Goal: Information Seeking & Learning: Learn about a topic

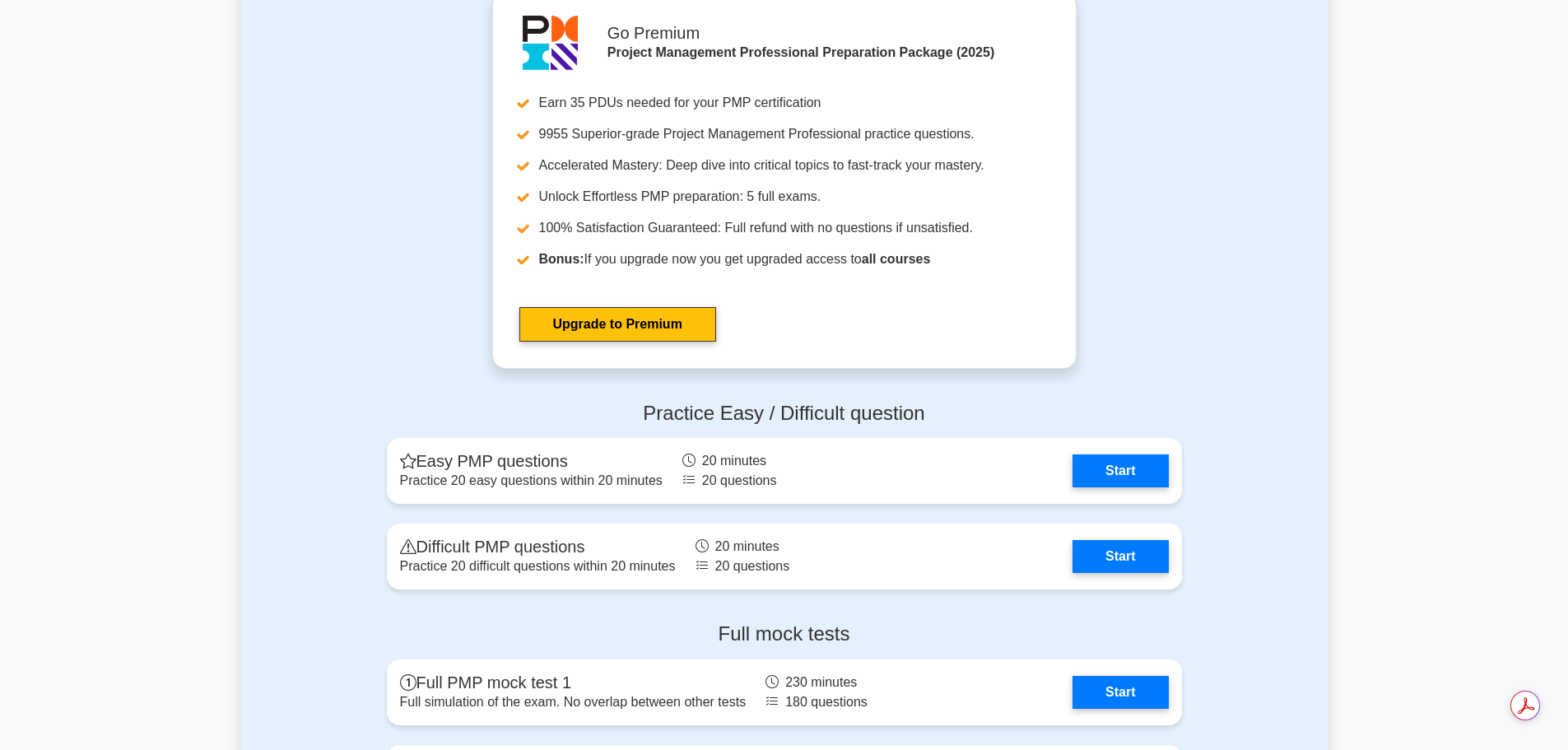
scroll to position [4158, 0]
click at [1088, 551] on link "Start" at bounding box center [1120, 551] width 95 height 33
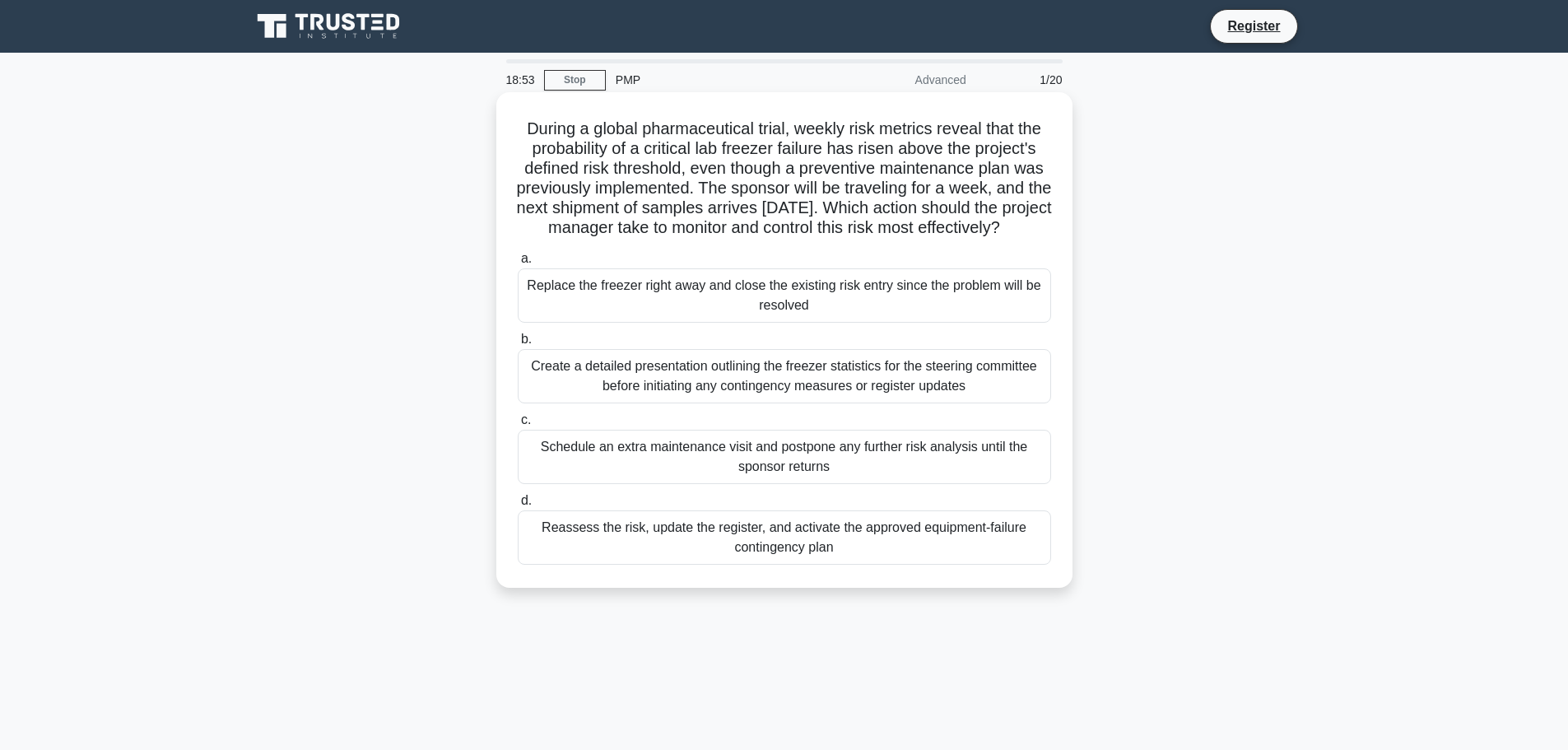
click at [759, 557] on div "Reassess the risk, update the register, and activate the approved equipment-fai…" at bounding box center [784, 537] width 533 height 54
click at [517, 506] on input "d. Reassess the risk, update the register, and activate the approved equipment-…" at bounding box center [517, 501] width 0 height 10
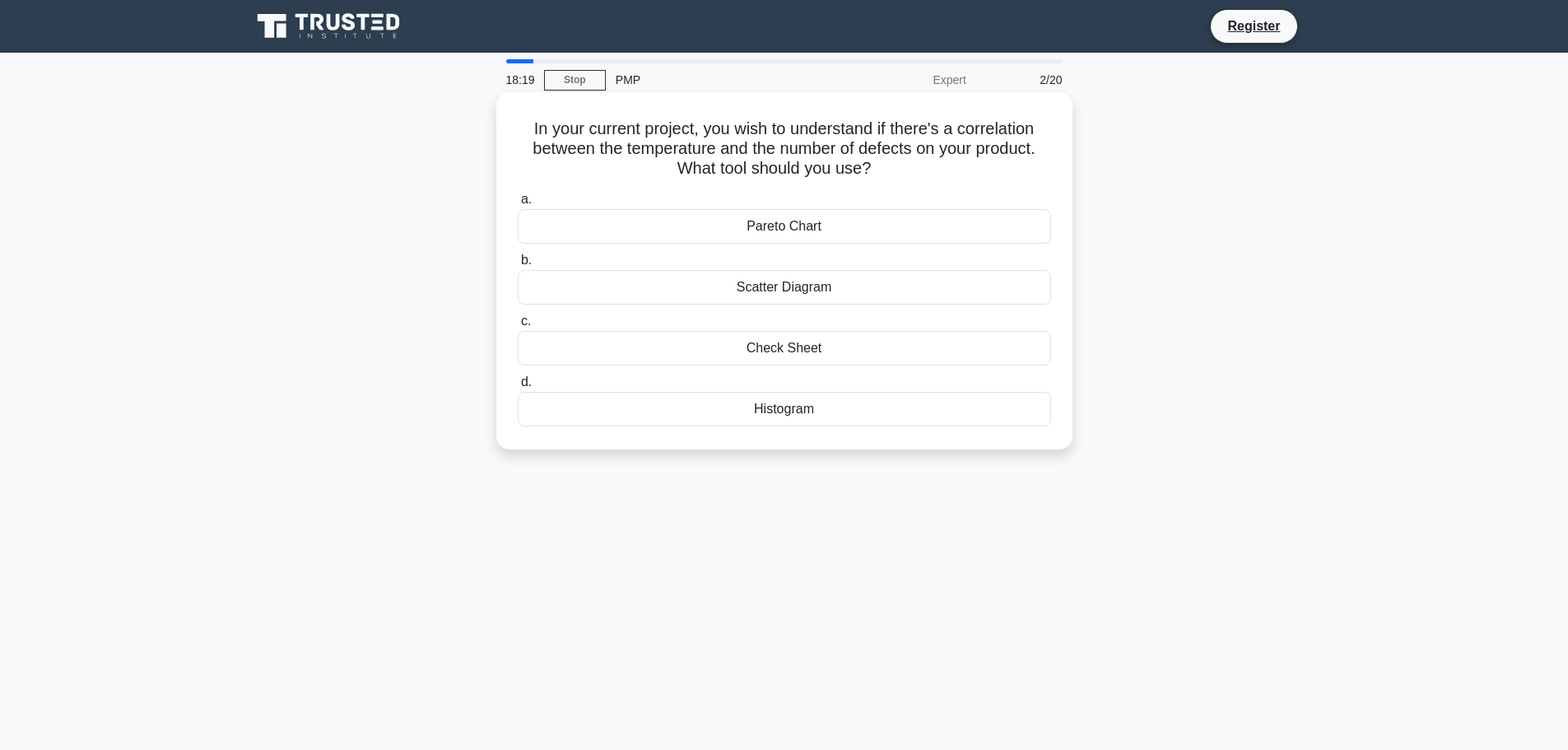
click at [786, 229] on div "Pareto Chart" at bounding box center [784, 226] width 533 height 35
click at [517, 205] on input "a. Pareto Chart" at bounding box center [517, 199] width 0 height 10
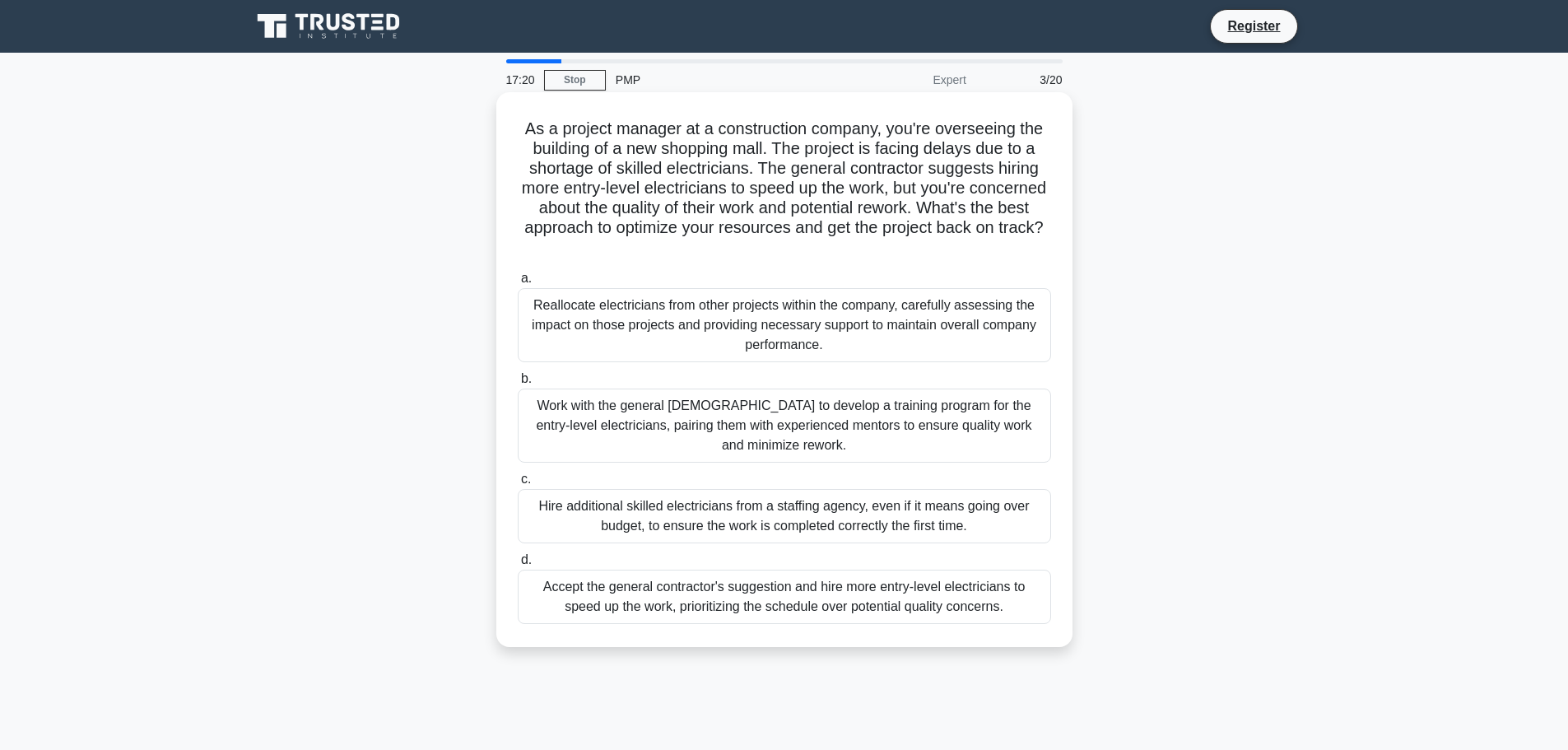
click at [746, 420] on div "Work with the general contractor to develop a training program for the entry-le…" at bounding box center [784, 425] width 533 height 74
click at [517, 385] on input "b. Work with the general contractor to develop a training program for the entry…" at bounding box center [517, 378] width 0 height 10
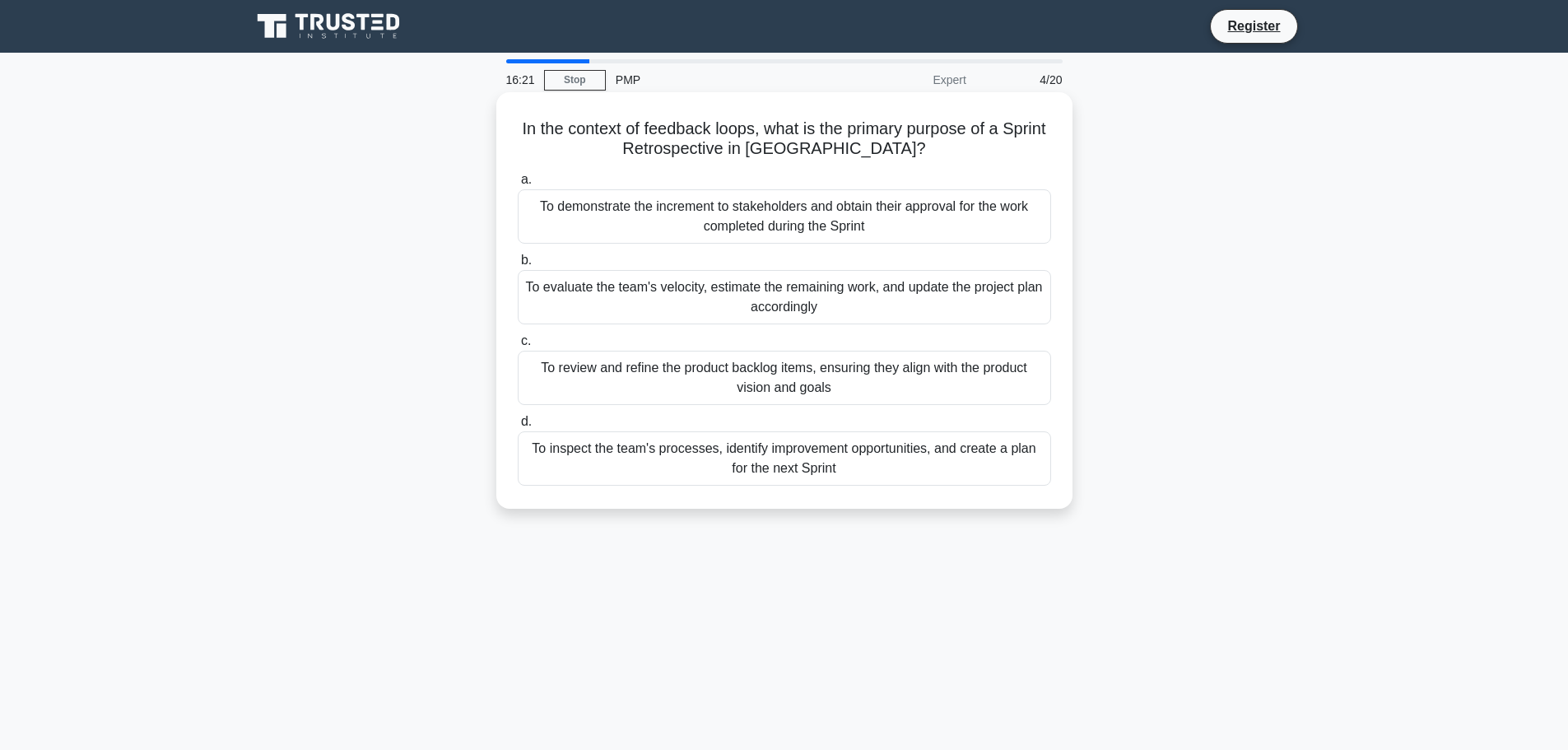
click at [791, 466] on div "To inspect the team's processes, identify improvement opportunities, and create…" at bounding box center [784, 459] width 533 height 54
click at [517, 427] on input "d. To inspect the team's processes, identify improvement opportunities, and cre…" at bounding box center [517, 421] width 0 height 10
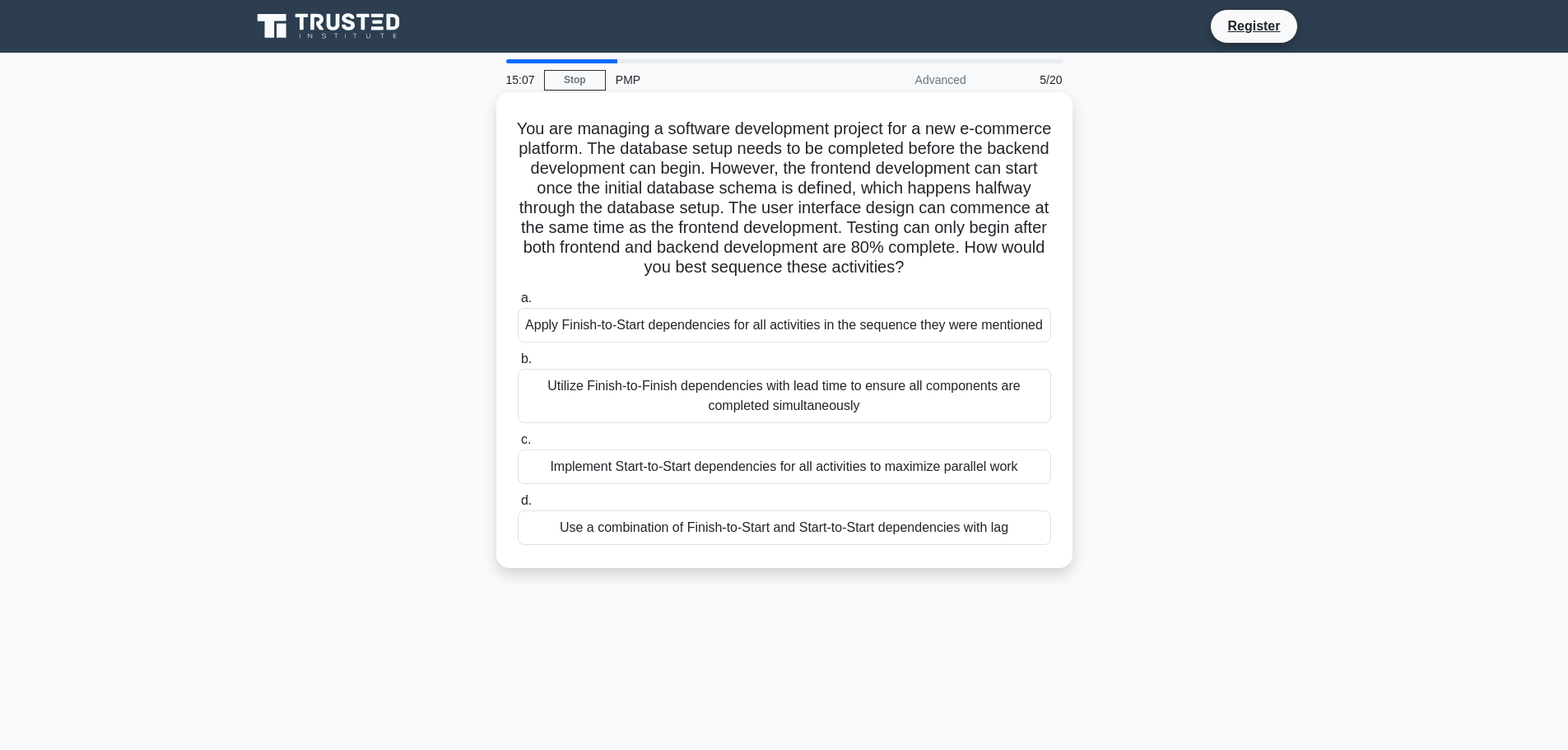
click at [759, 539] on div "Use a combination of Finish-to-Start and Start-to-Start dependencies with lag" at bounding box center [784, 527] width 533 height 35
click at [517, 506] on input "d. Use a combination of Finish-to-Start and Start-to-Start dependencies with lag" at bounding box center [517, 501] width 0 height 10
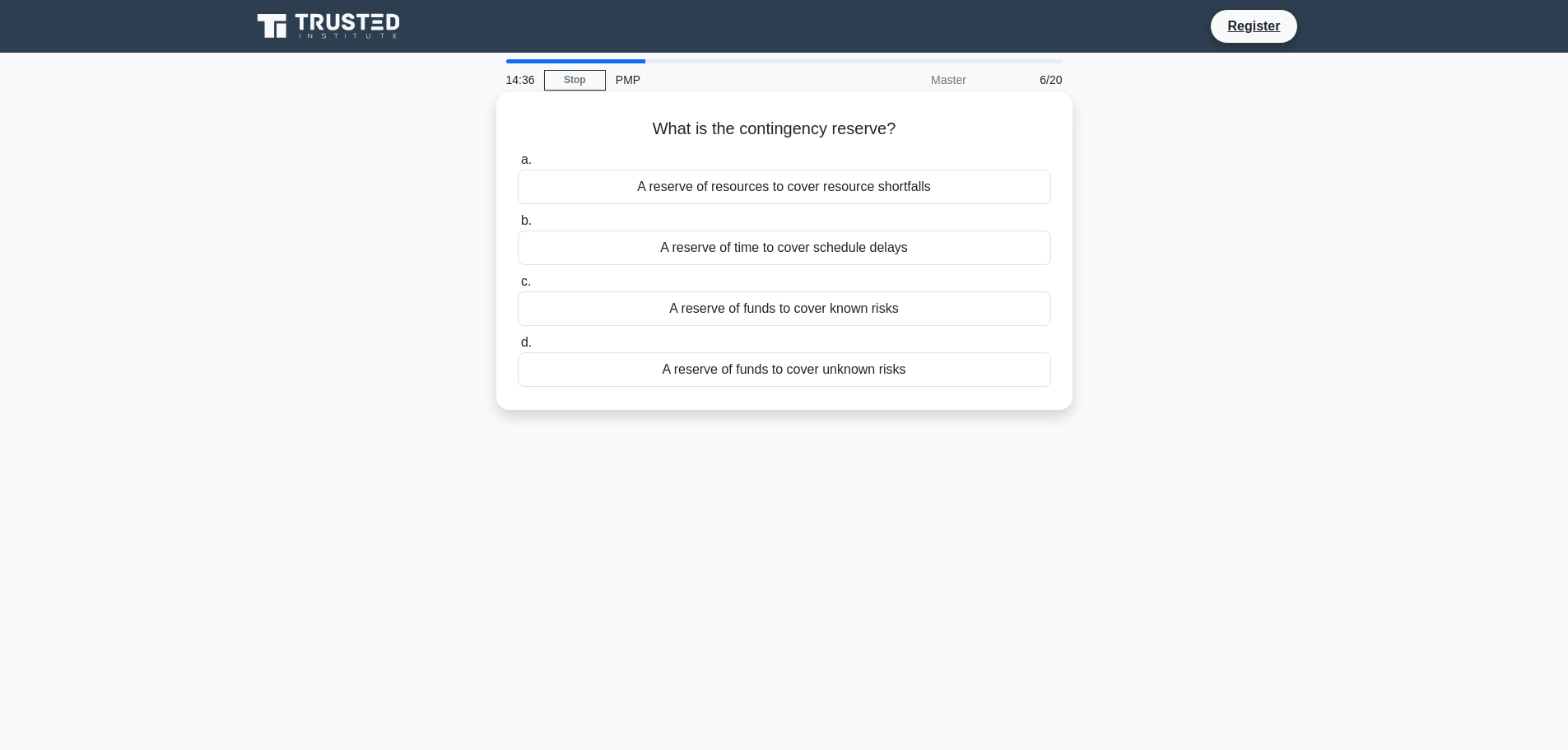
click at [798, 310] on div "A reserve of funds to cover known risks" at bounding box center [784, 308] width 533 height 35
click at [517, 288] on input "c. A reserve of funds to cover known risks" at bounding box center [517, 281] width 0 height 10
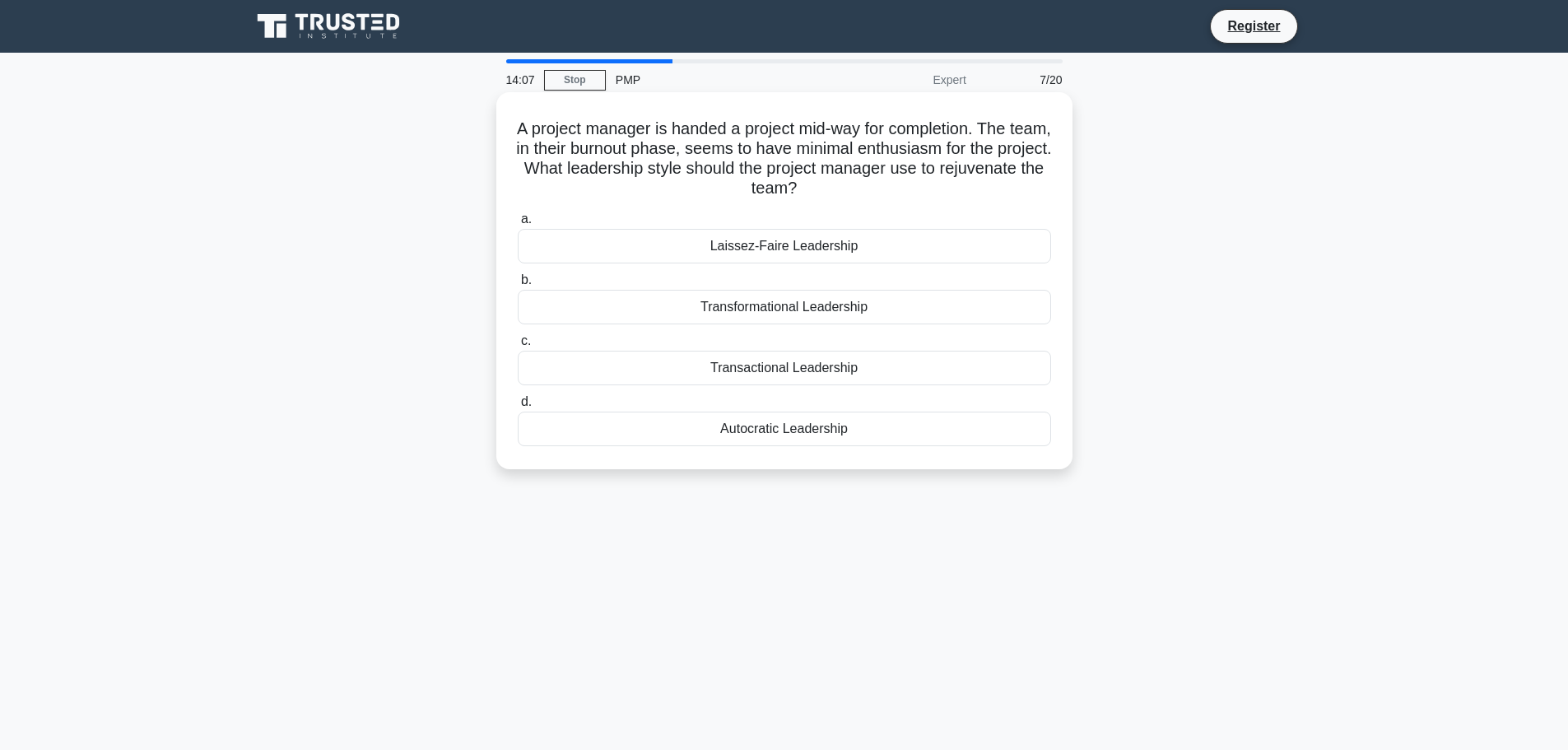
click at [779, 241] on div "Laissez-Faire Leadership" at bounding box center [784, 246] width 533 height 35
click at [517, 225] on input "a. Laissez-Faire Leadership" at bounding box center [517, 219] width 0 height 10
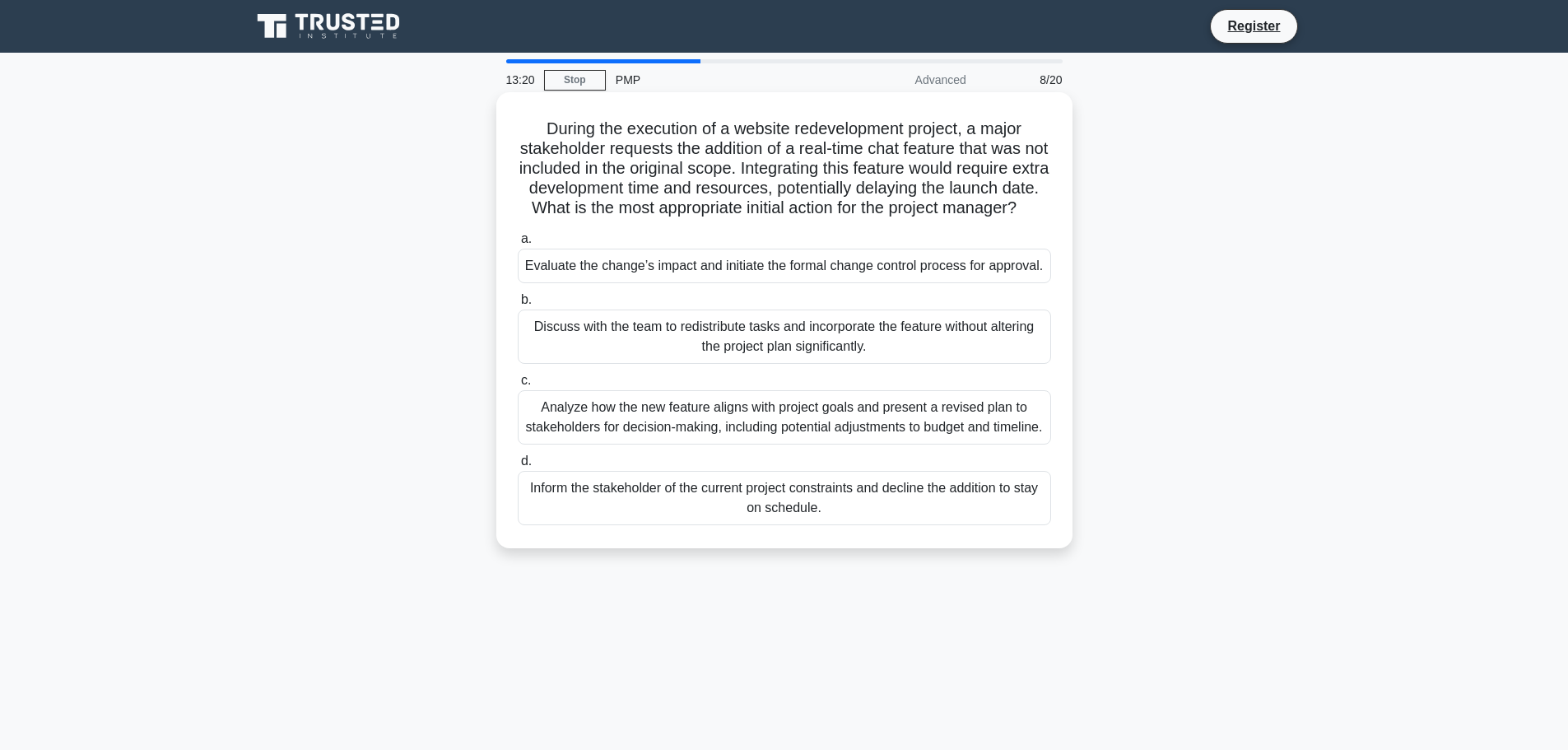
click at [668, 283] on div "Evaluate the change’s impact and initiate the formal change control process for…" at bounding box center [784, 265] width 533 height 35
click at [517, 245] on input "a. Evaluate the change’s impact and initiate the formal change control process …" at bounding box center [517, 238] width 0 height 10
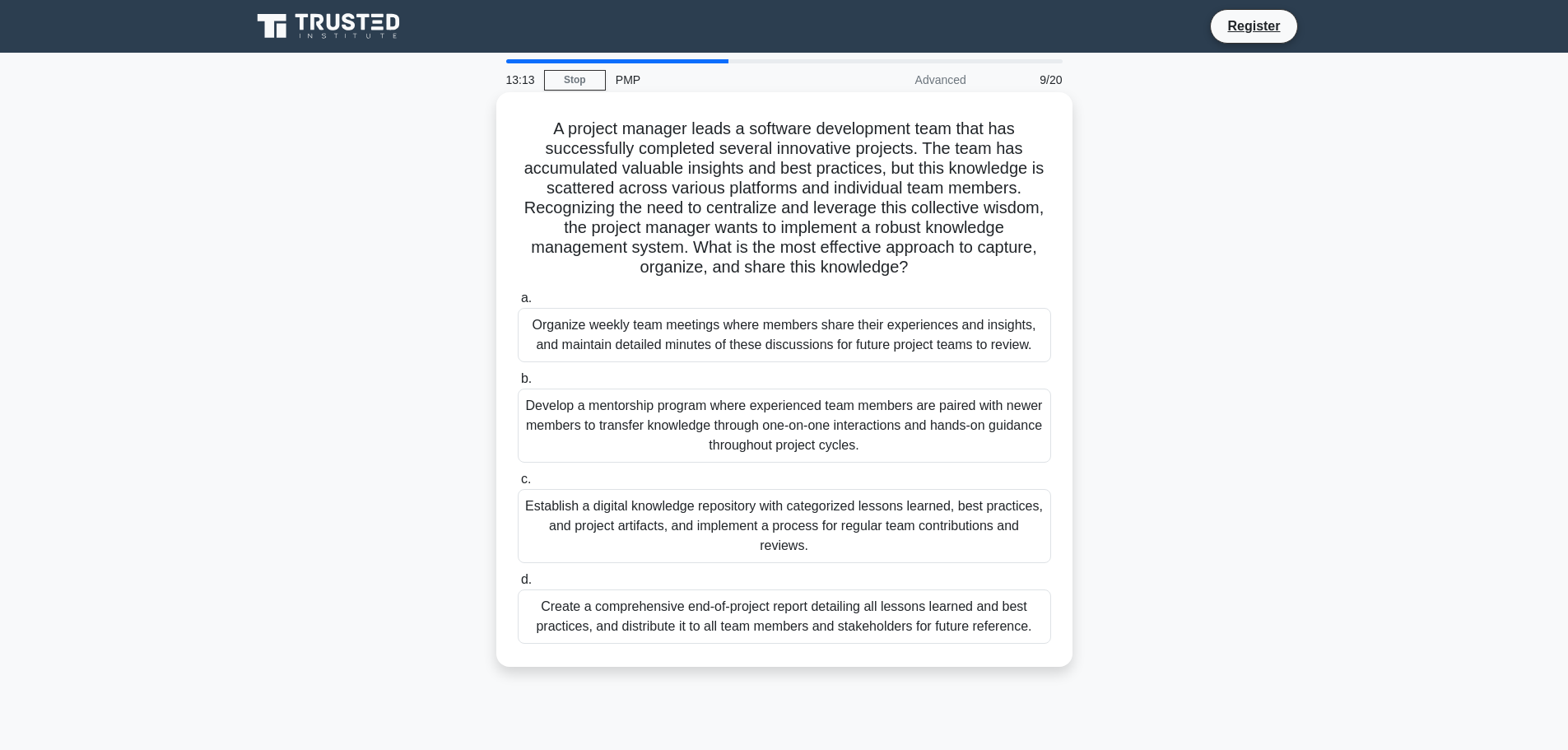
click at [724, 219] on h5 "A project manager leads a software development team that has successfully compl…" at bounding box center [784, 198] width 537 height 160
click at [806, 422] on div "Develop a mentorship program where experienced team members are paired with new…" at bounding box center [784, 425] width 533 height 74
click at [517, 385] on input "b. Develop a mentorship program where experienced team members are paired with …" at bounding box center [517, 378] width 0 height 10
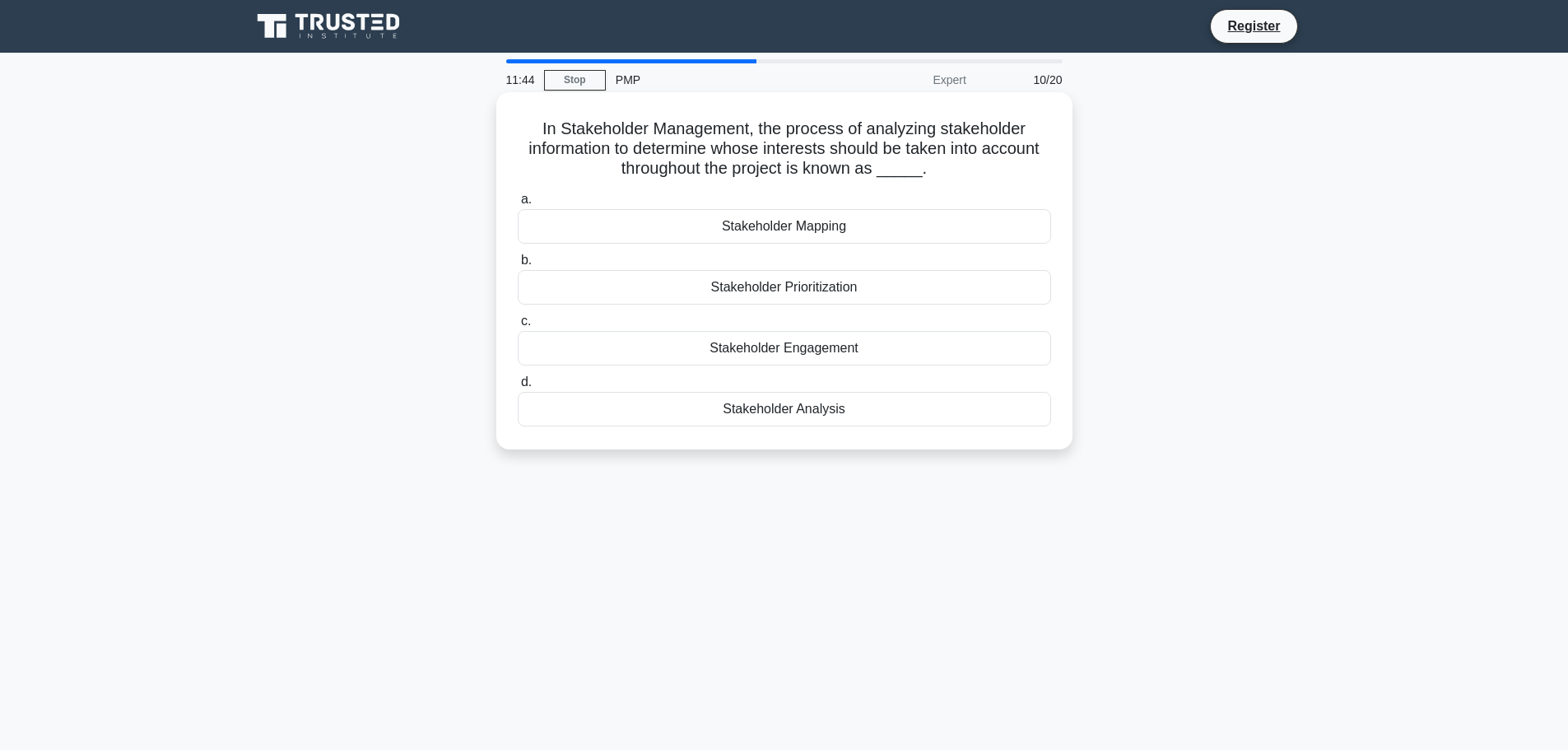
click at [766, 409] on div "Stakeholder Analysis" at bounding box center [784, 408] width 533 height 35
click at [517, 388] on input "d. Stakeholder Analysis" at bounding box center [517, 382] width 0 height 10
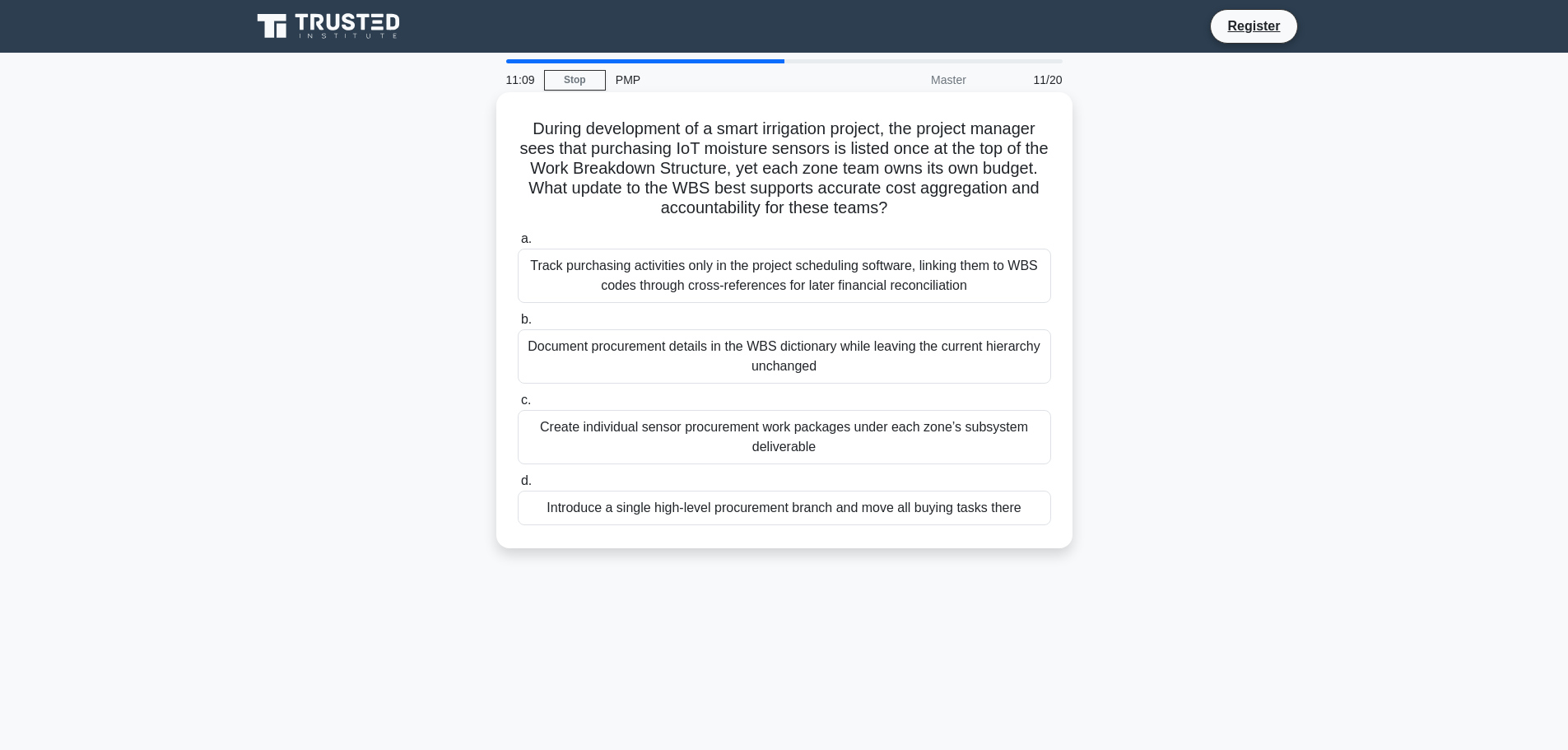
click at [840, 437] on div "Create individual sensor procurement work packages under each zone’s subsystem …" at bounding box center [784, 437] width 533 height 54
click at [517, 405] on input "c. Create individual sensor procurement work packages under each zone’s subsyst…" at bounding box center [517, 400] width 0 height 10
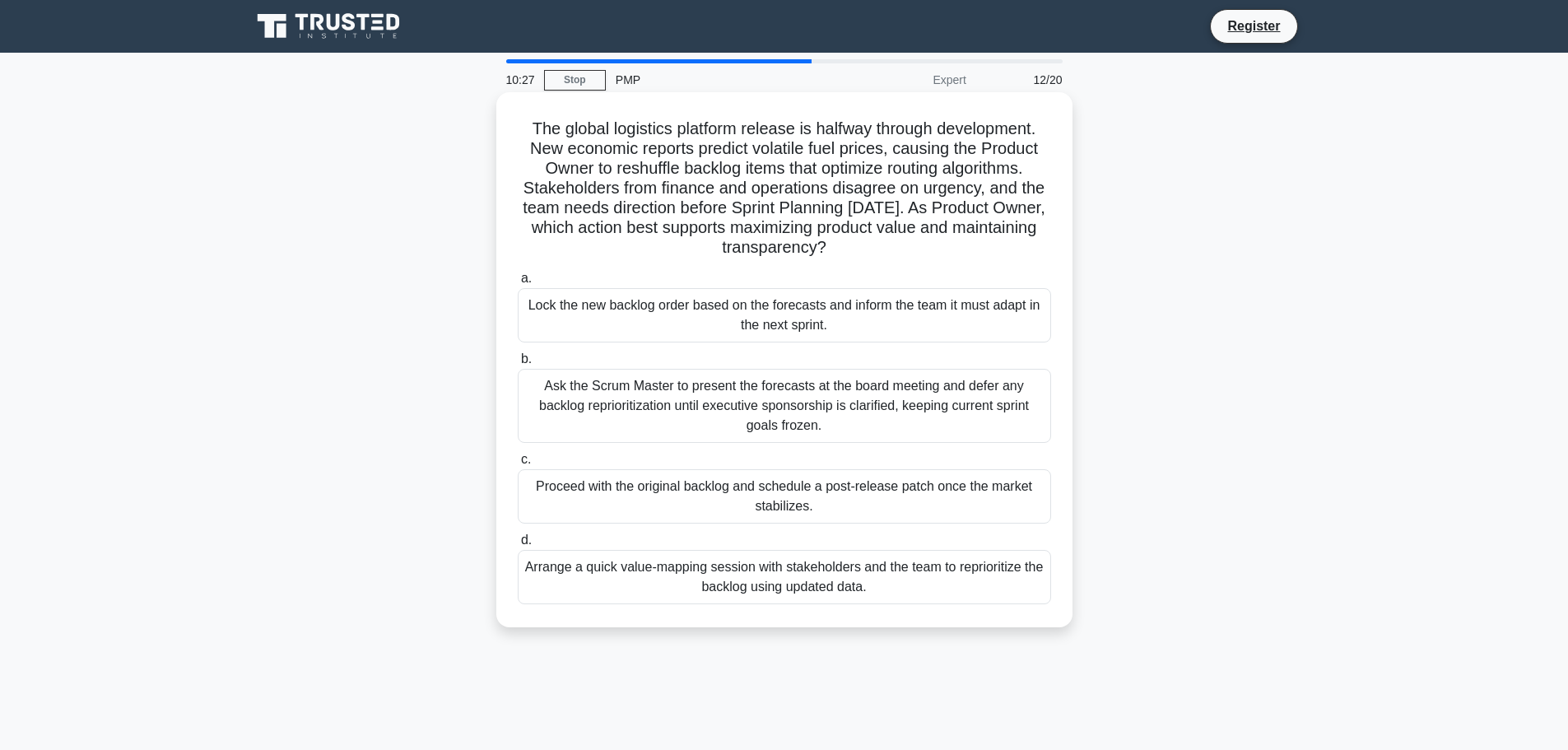
click at [791, 583] on div "Arrange a quick value-mapping session with stakeholders and the team to reprior…" at bounding box center [784, 577] width 533 height 54
click at [517, 545] on input "d. Arrange a quick value-mapping session with stakeholders and the team to repr…" at bounding box center [517, 540] width 0 height 10
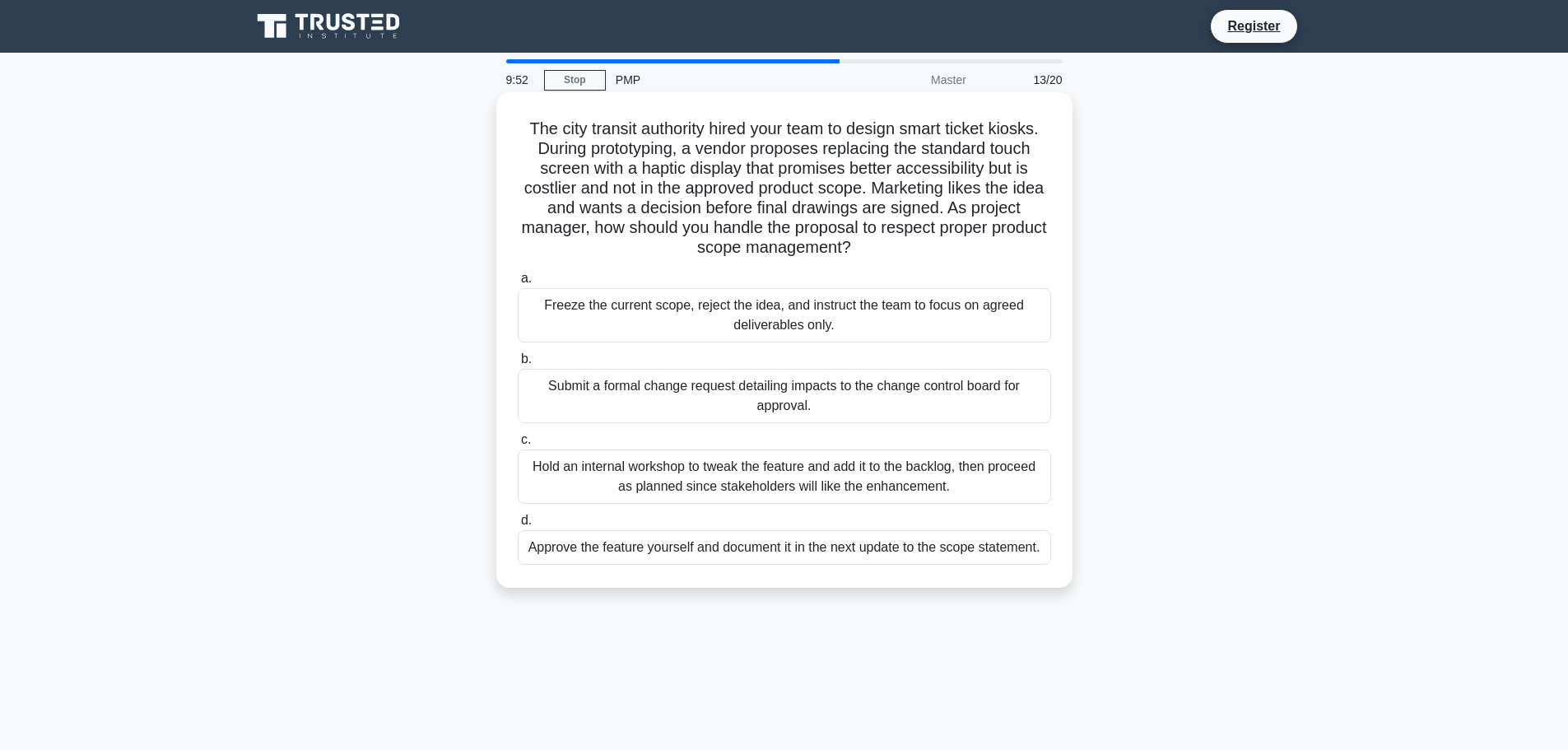
drag, startPoint x: 732, startPoint y: 371, endPoint x: 731, endPoint y: 388, distance: 17.0
click at [731, 388] on div "Submit a formal change request detailing impacts to the change control board fo…" at bounding box center [784, 396] width 533 height 54
click at [517, 364] on input "b. Submit a formal change request detailing impacts to the change control board…" at bounding box center [517, 359] width 0 height 10
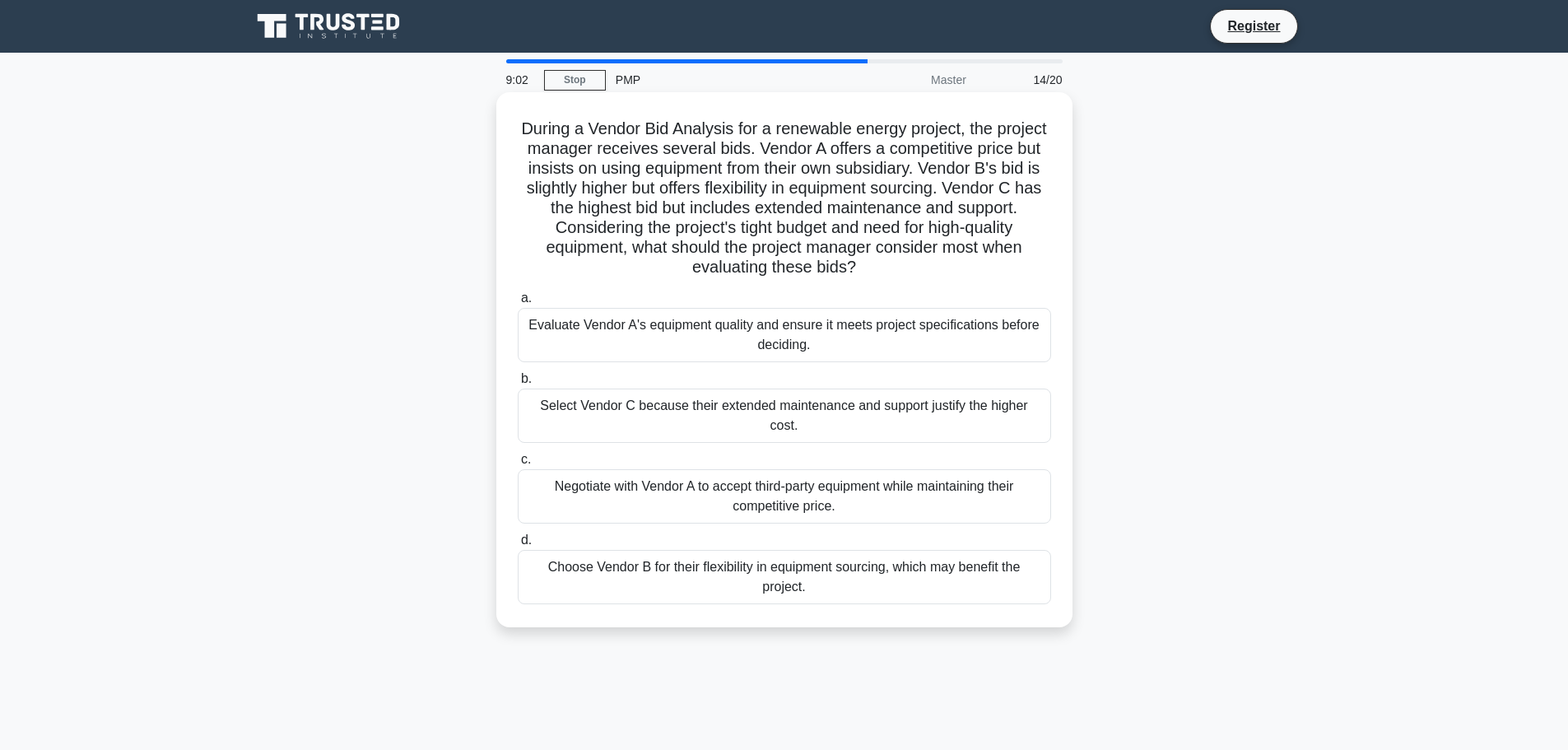
click at [842, 480] on div "Negotiate with Vendor A to accept third-party equipment while maintaining their…" at bounding box center [784, 496] width 533 height 54
click at [517, 465] on input "c. Negotiate with Vendor A to accept third-party equipment while maintaining th…" at bounding box center [517, 459] width 0 height 10
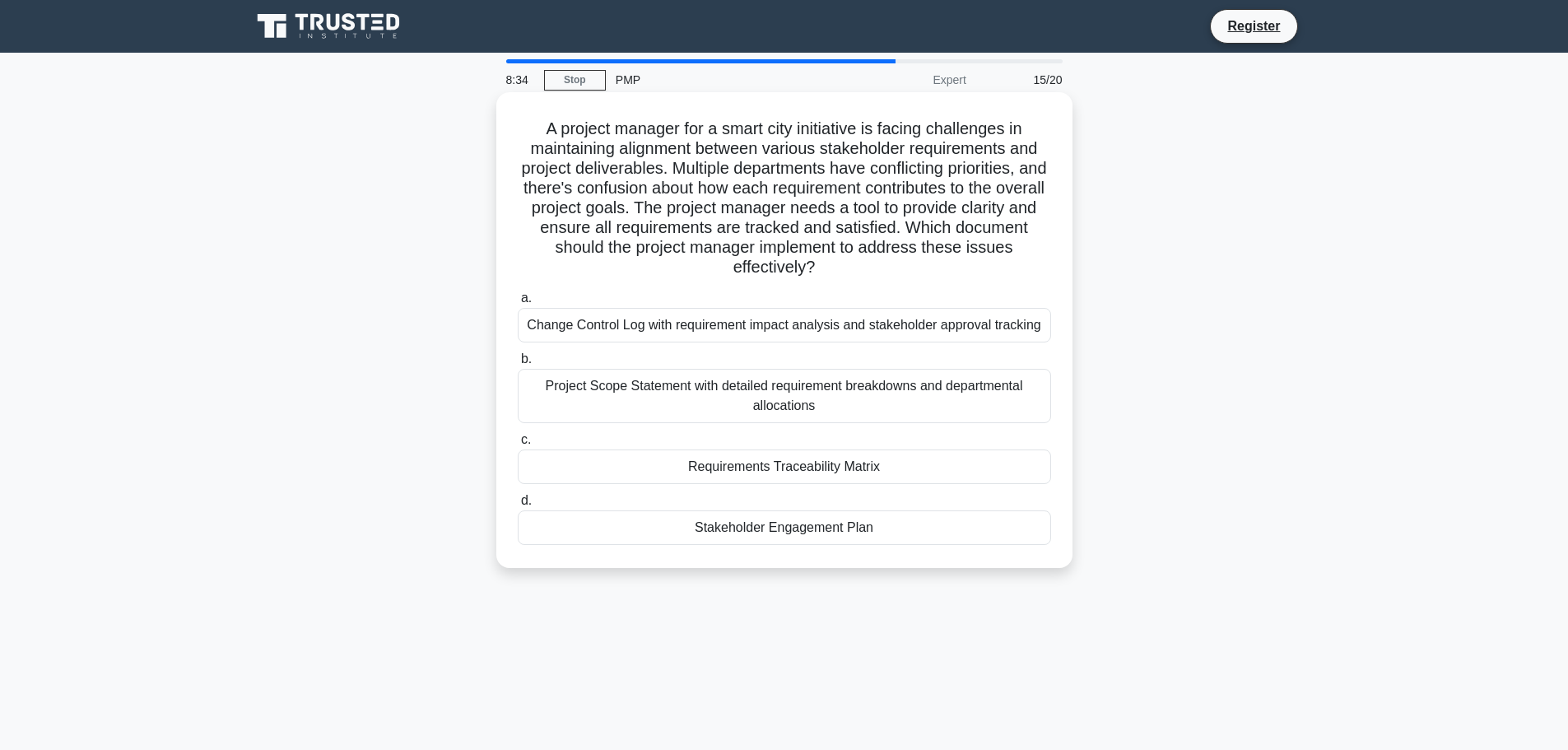
click at [841, 474] on div "Requirements Traceability Matrix" at bounding box center [784, 466] width 533 height 35
click at [517, 446] on input "c. Requirements Traceability Matrix" at bounding box center [517, 439] width 0 height 10
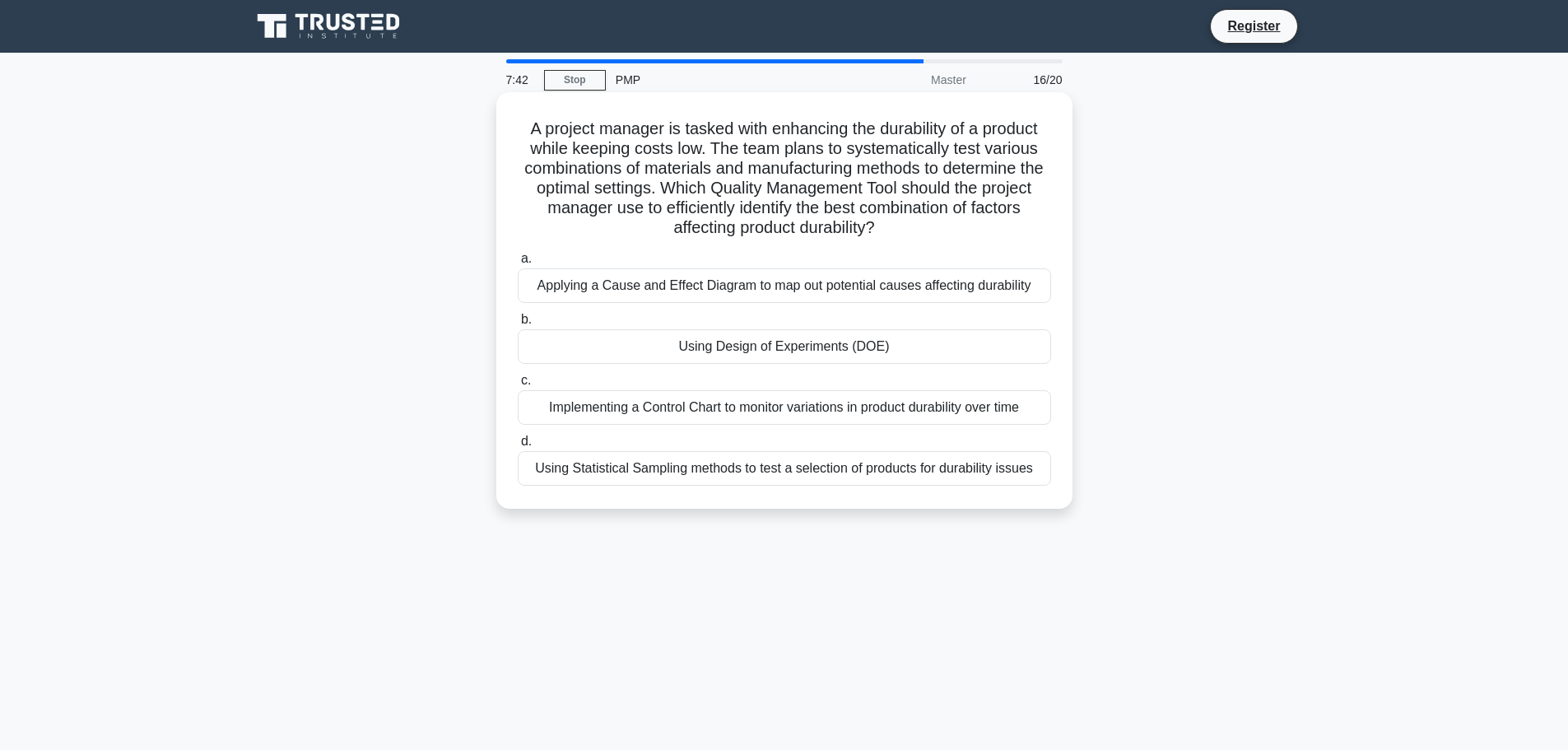
click at [811, 294] on div "Applying a Cause and Effect Diagram to map out potential causes affecting durab…" at bounding box center [784, 285] width 533 height 35
click at [517, 264] on input "a. Applying a Cause and Effect Diagram to map out potential causes affecting du…" at bounding box center [517, 258] width 0 height 10
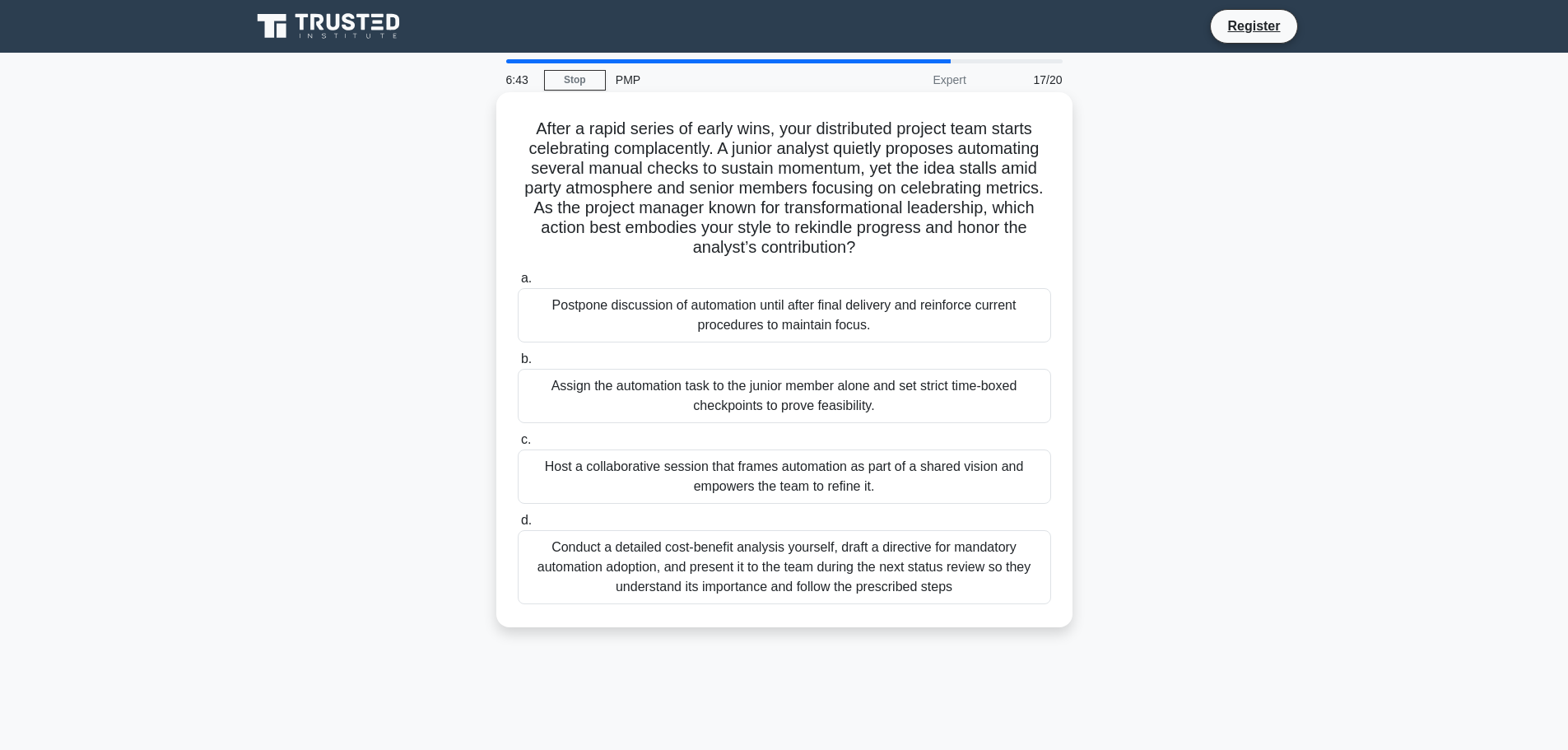
click at [719, 475] on div "Host a collaborative session that frames automation as part of a shared vision …" at bounding box center [784, 476] width 533 height 54
click at [517, 446] on input "c. Host a collaborative session that frames automation as part of a shared visi…" at bounding box center [517, 439] width 0 height 10
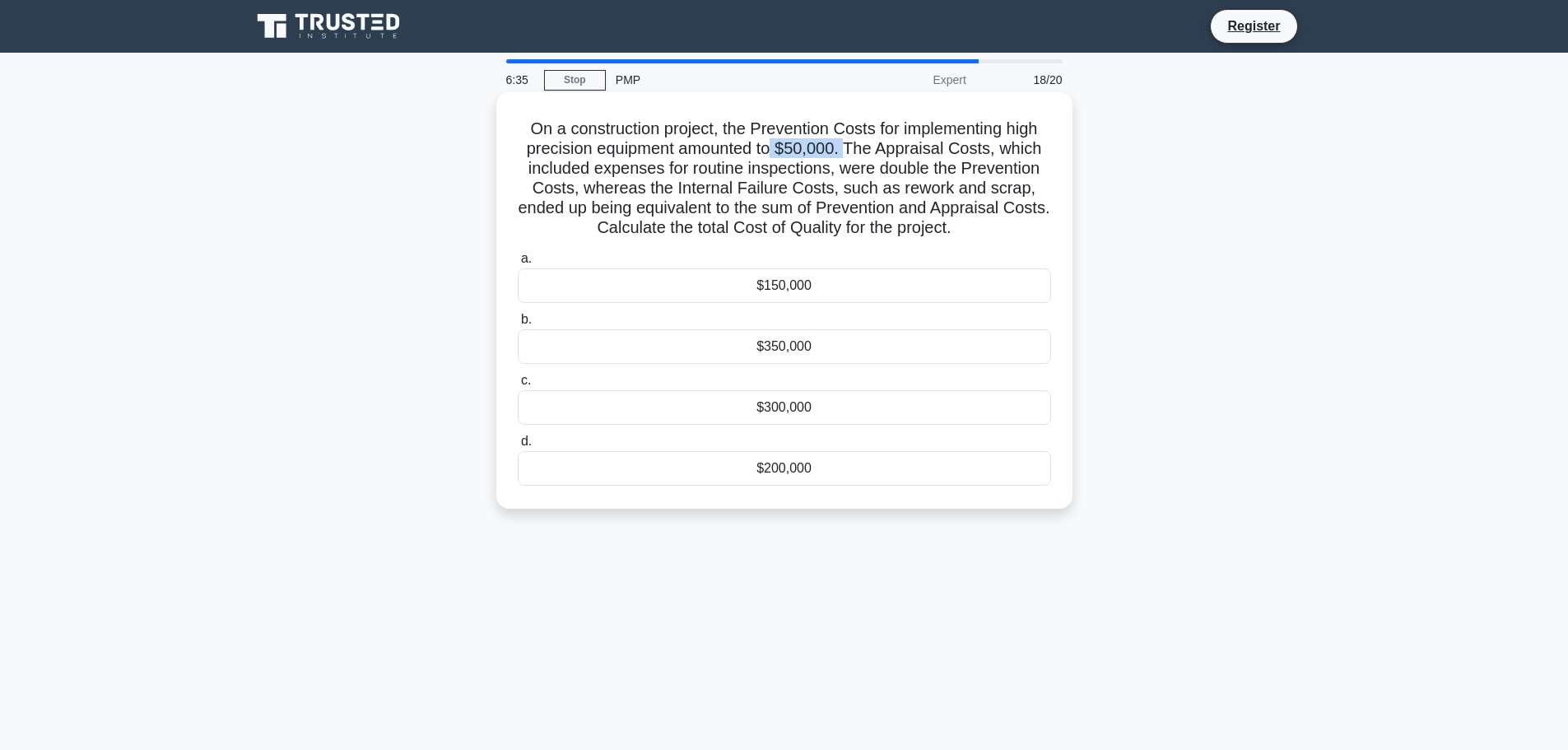
drag, startPoint x: 777, startPoint y: 146, endPoint x: 849, endPoint y: 152, distance: 72.2
click at [849, 152] on h5 "On a construction project, the Prevention Costs for implementing high precision…" at bounding box center [784, 178] width 537 height 120
click at [752, 412] on div "$300,000" at bounding box center [784, 407] width 533 height 35
click at [517, 386] on input "c. $300,000" at bounding box center [517, 380] width 0 height 10
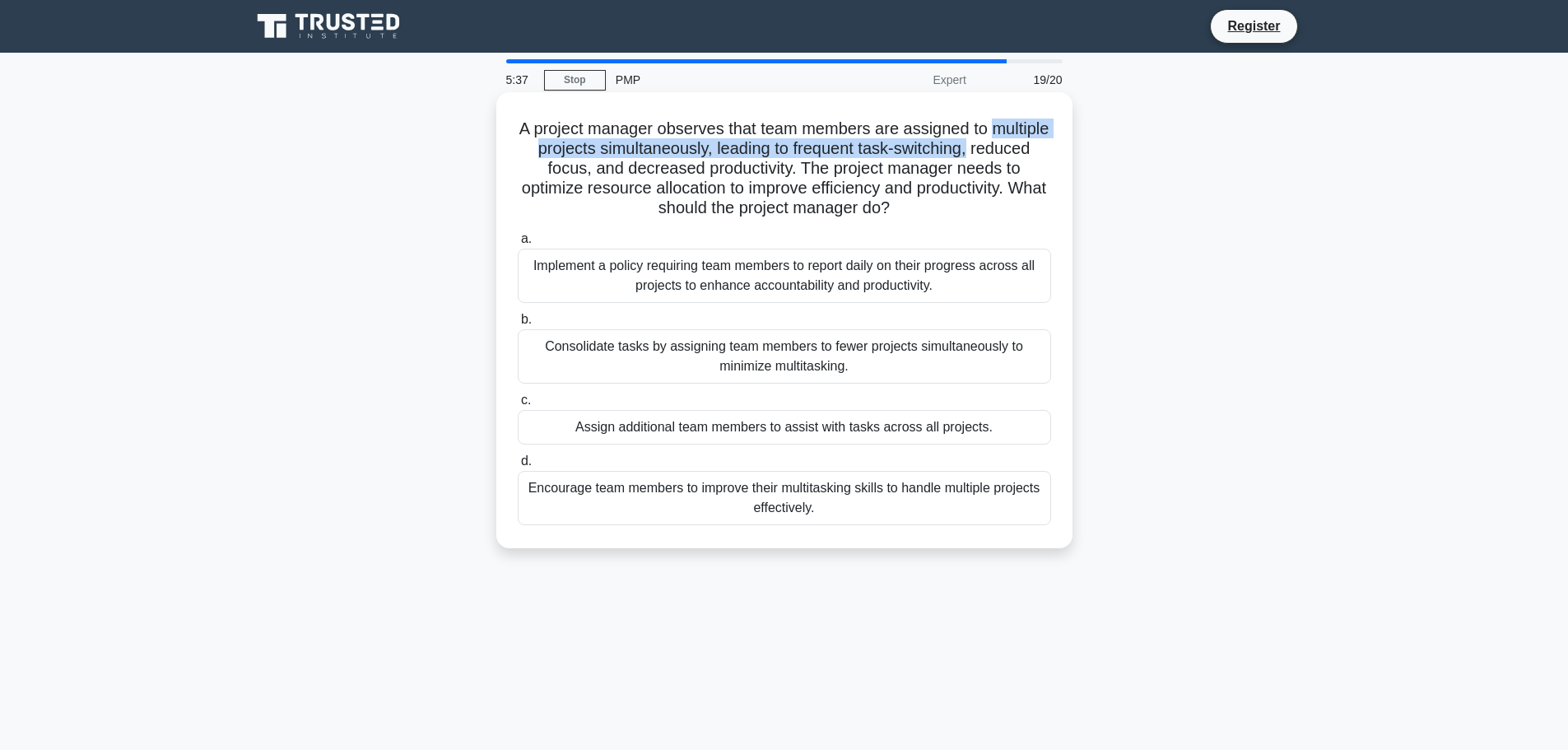
drag, startPoint x: 526, startPoint y: 149, endPoint x: 1060, endPoint y: 149, distance: 534.0
click at [1060, 149] on div "A project manager observes that team members are assigned to multiple projects …" at bounding box center [784, 320] width 563 height 443
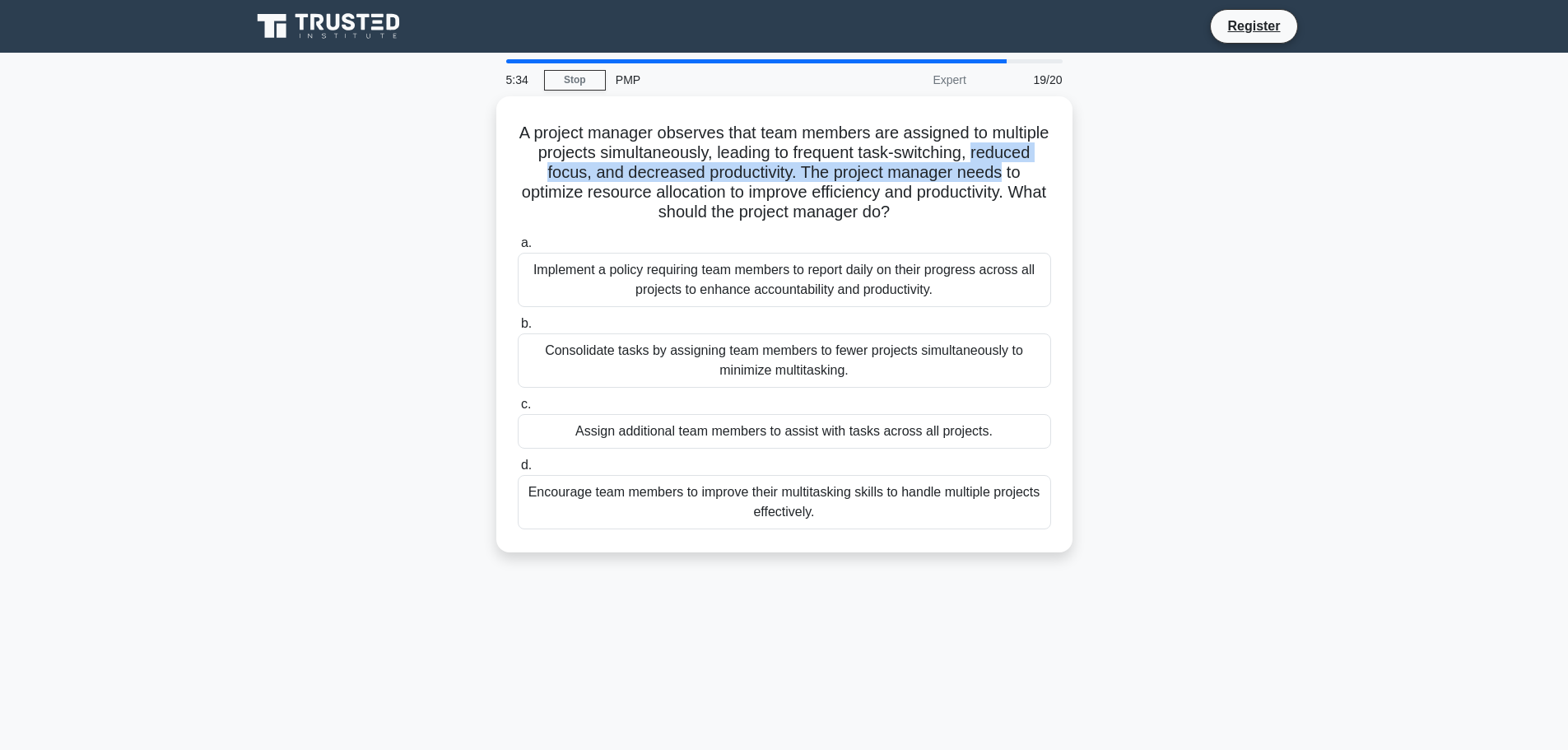
drag, startPoint x: 515, startPoint y: 177, endPoint x: 1084, endPoint y: 177, distance: 569.0
click at [1084, 177] on div "A project manager observes that team members are assigned to multiple projects …" at bounding box center [784, 333] width 1086 height 475
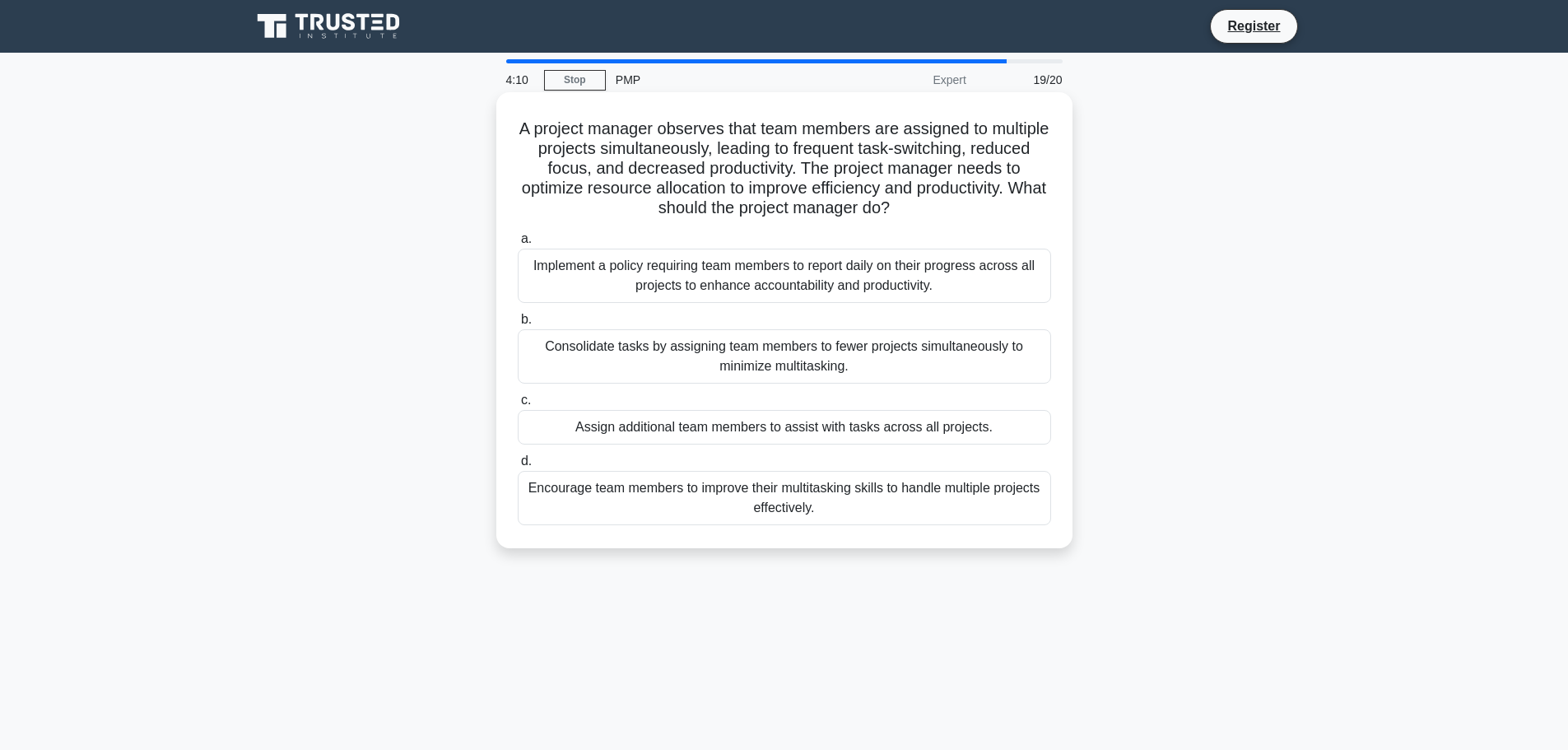
click at [715, 343] on div "Consolidate tasks by assigning team members to fewer projects simultaneously to…" at bounding box center [784, 357] width 533 height 54
click at [517, 325] on input "b. Consolidate tasks by assigning team members to fewer projects simultaneously…" at bounding box center [517, 319] width 0 height 10
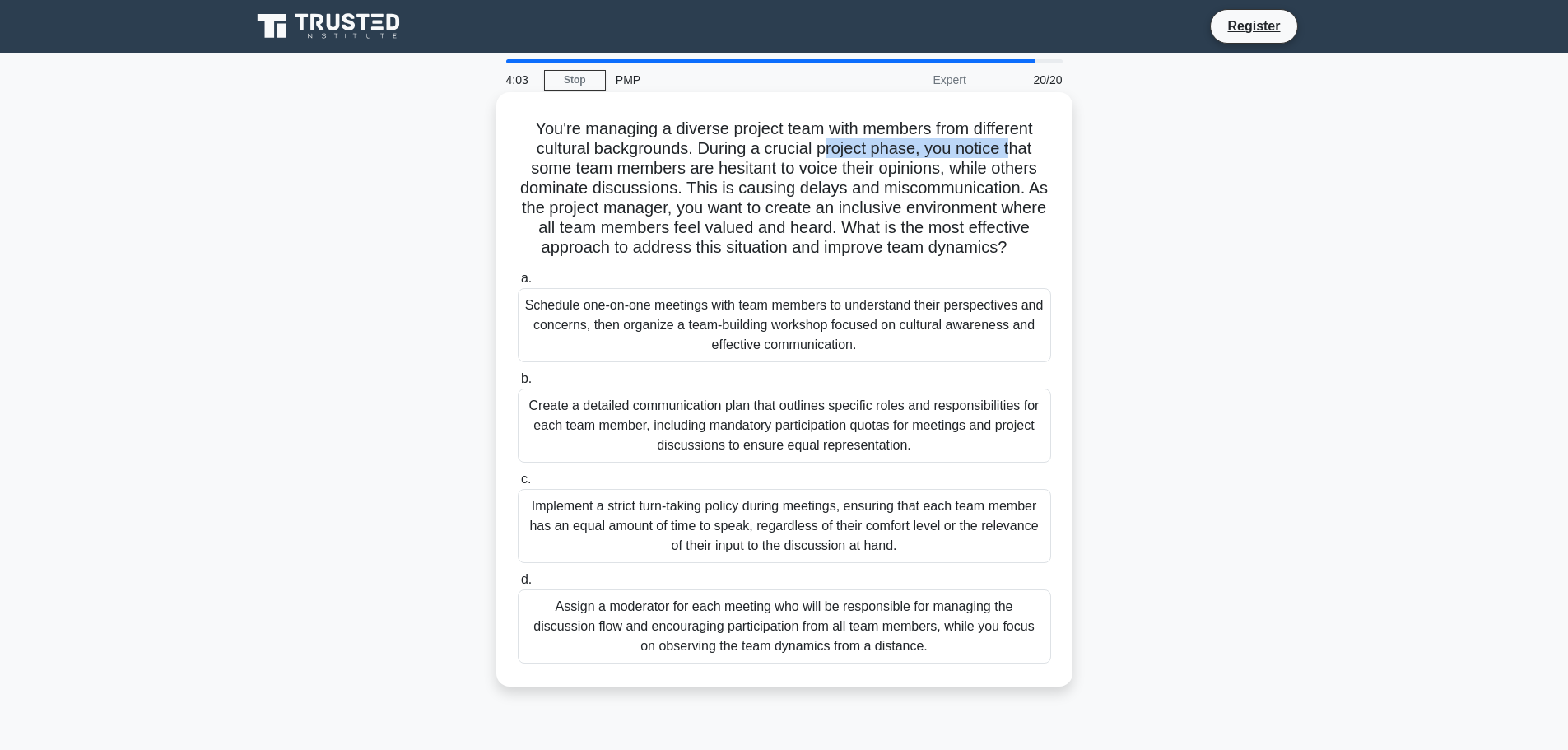
drag, startPoint x: 825, startPoint y: 149, endPoint x: 1012, endPoint y: 147, distance: 187.0
click at [1012, 147] on h5 "You're managing a diverse project team with members from different cultural bac…" at bounding box center [784, 189] width 537 height 140
drag, startPoint x: 543, startPoint y: 172, endPoint x: 826, endPoint y: 170, distance: 283.0
click at [826, 170] on h5 "You're managing a diverse project team with members from different cultural bac…" at bounding box center [784, 189] width 537 height 140
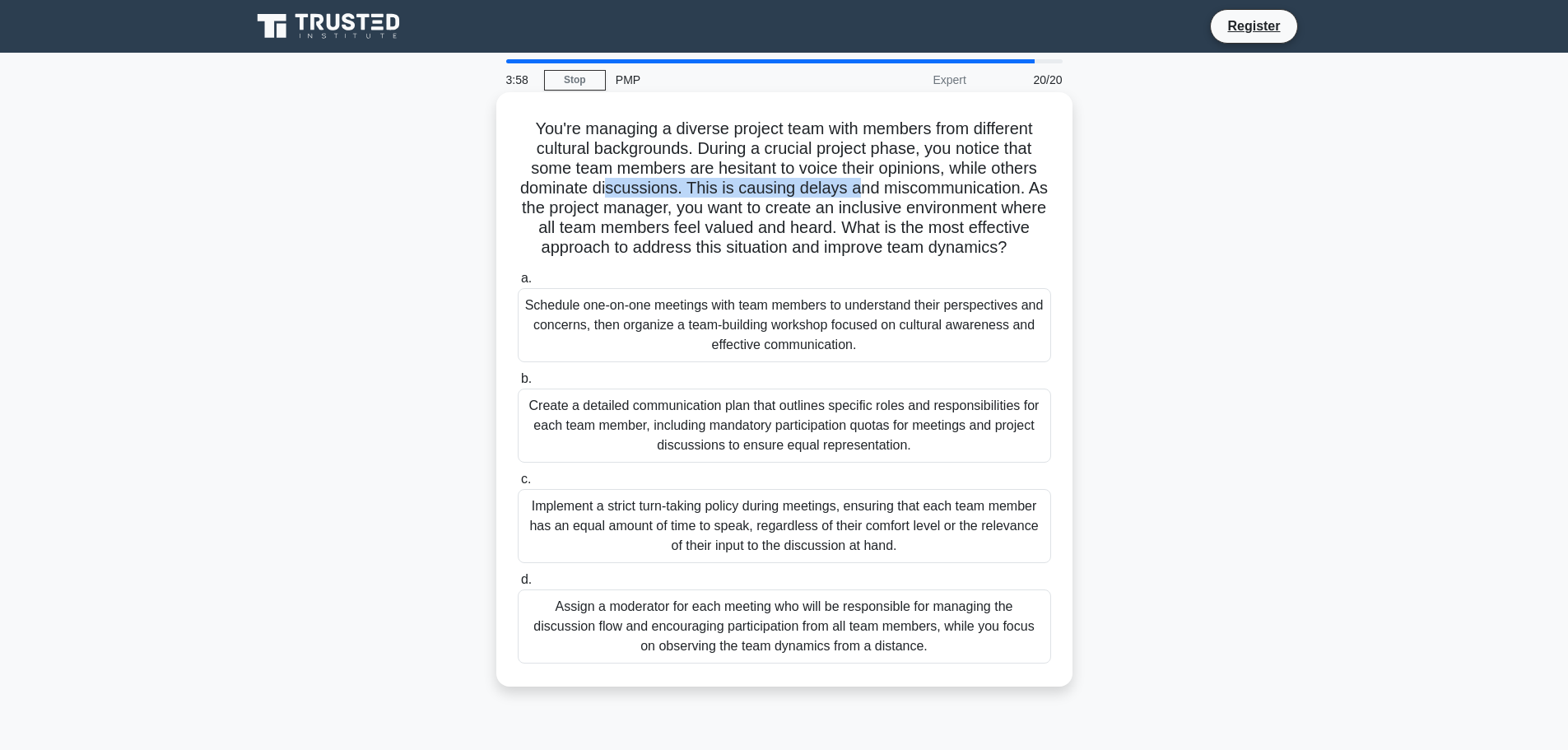
drag, startPoint x: 610, startPoint y: 191, endPoint x: 862, endPoint y: 191, distance: 252.0
click at [862, 191] on h5 "You're managing a diverse project team with members from different cultural bac…" at bounding box center [784, 189] width 537 height 140
drag, startPoint x: 580, startPoint y: 211, endPoint x: 850, endPoint y: 211, distance: 270.0
click at [850, 211] on h5 "You're managing a diverse project team with members from different cultural bac…" at bounding box center [784, 189] width 537 height 140
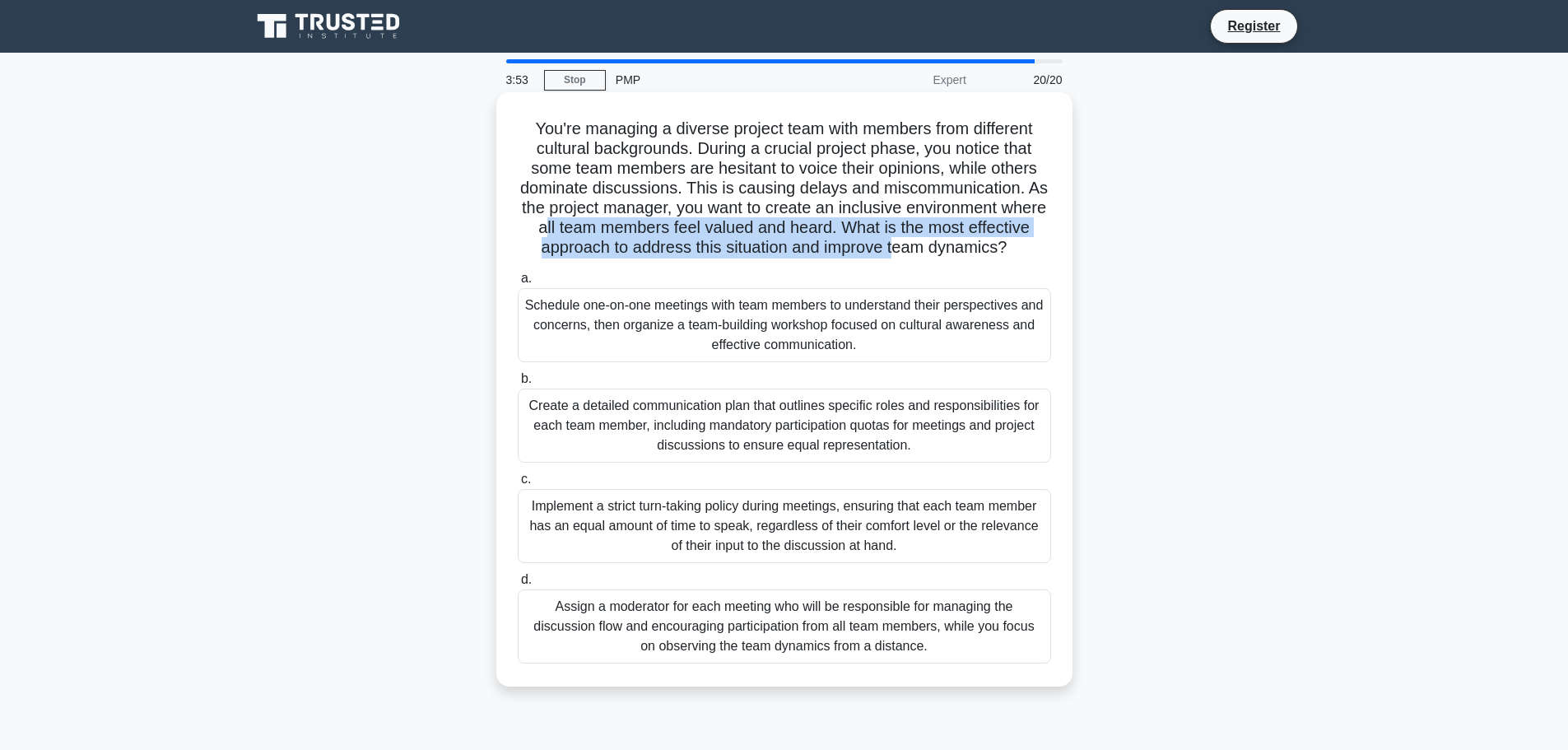
drag, startPoint x: 597, startPoint y: 233, endPoint x: 986, endPoint y: 239, distance: 389.0
click at [986, 239] on h5 "You're managing a diverse project team with members from different cultural bac…" at bounding box center [784, 189] width 537 height 140
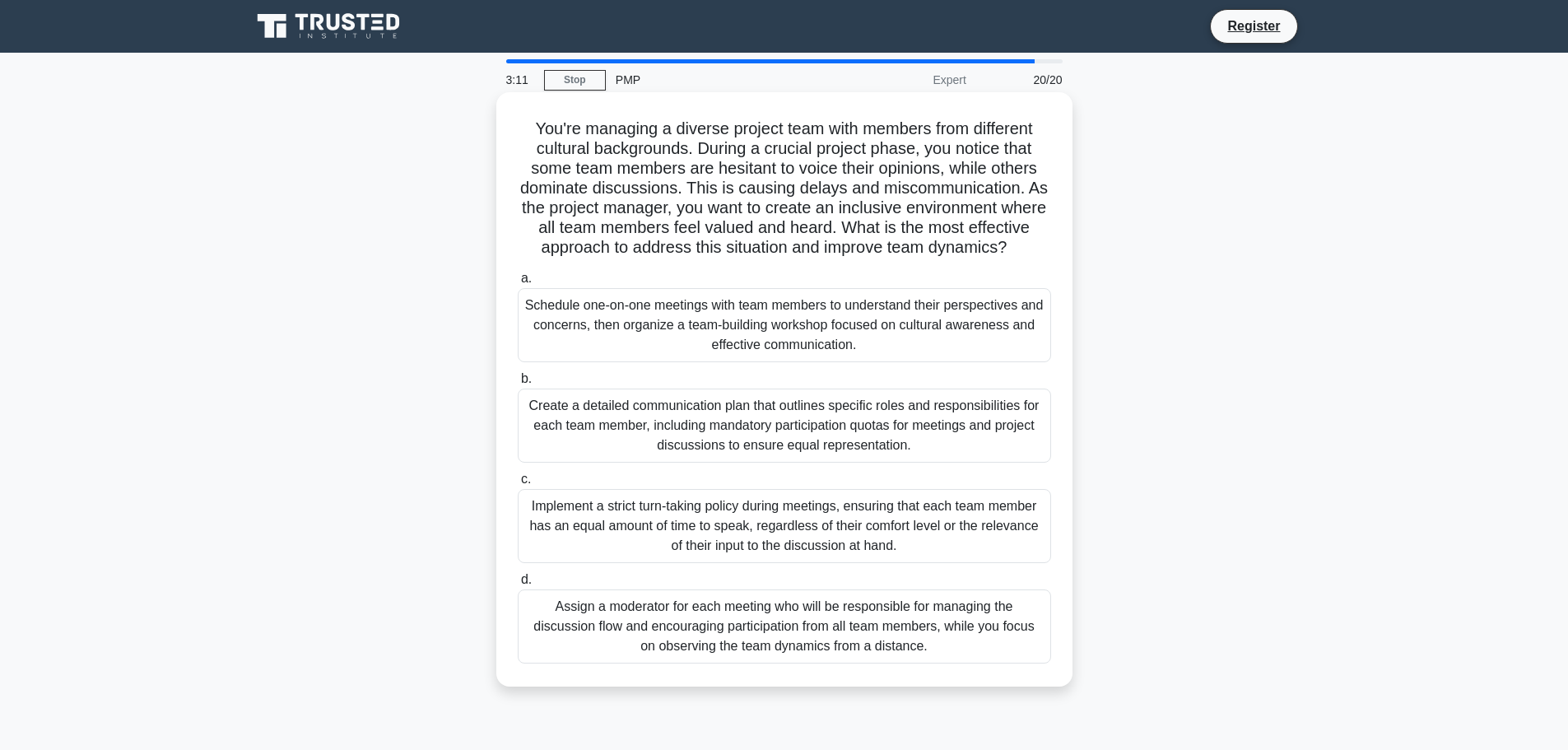
click at [780, 354] on div "Schedule one-on-one meetings with team members to understand their perspectives…" at bounding box center [784, 324] width 533 height 74
click at [517, 284] on input "a. Schedule one-on-one meetings with team members to understand their perspecti…" at bounding box center [517, 278] width 0 height 10
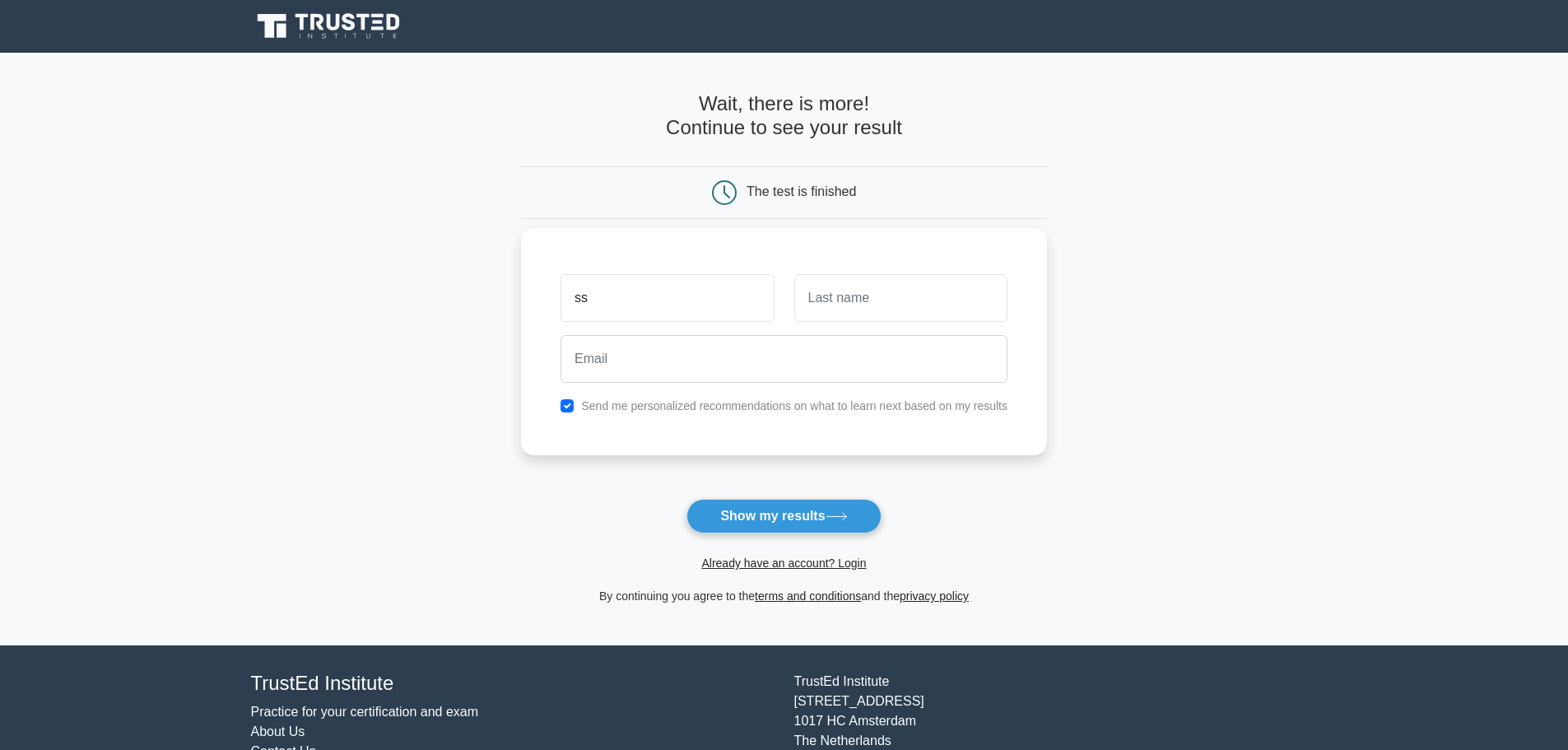
type input "ss"
click at [836, 294] on input "text" at bounding box center [900, 297] width 213 height 48
type input "sfs"
click at [600, 359] on input "email" at bounding box center [784, 359] width 447 height 48
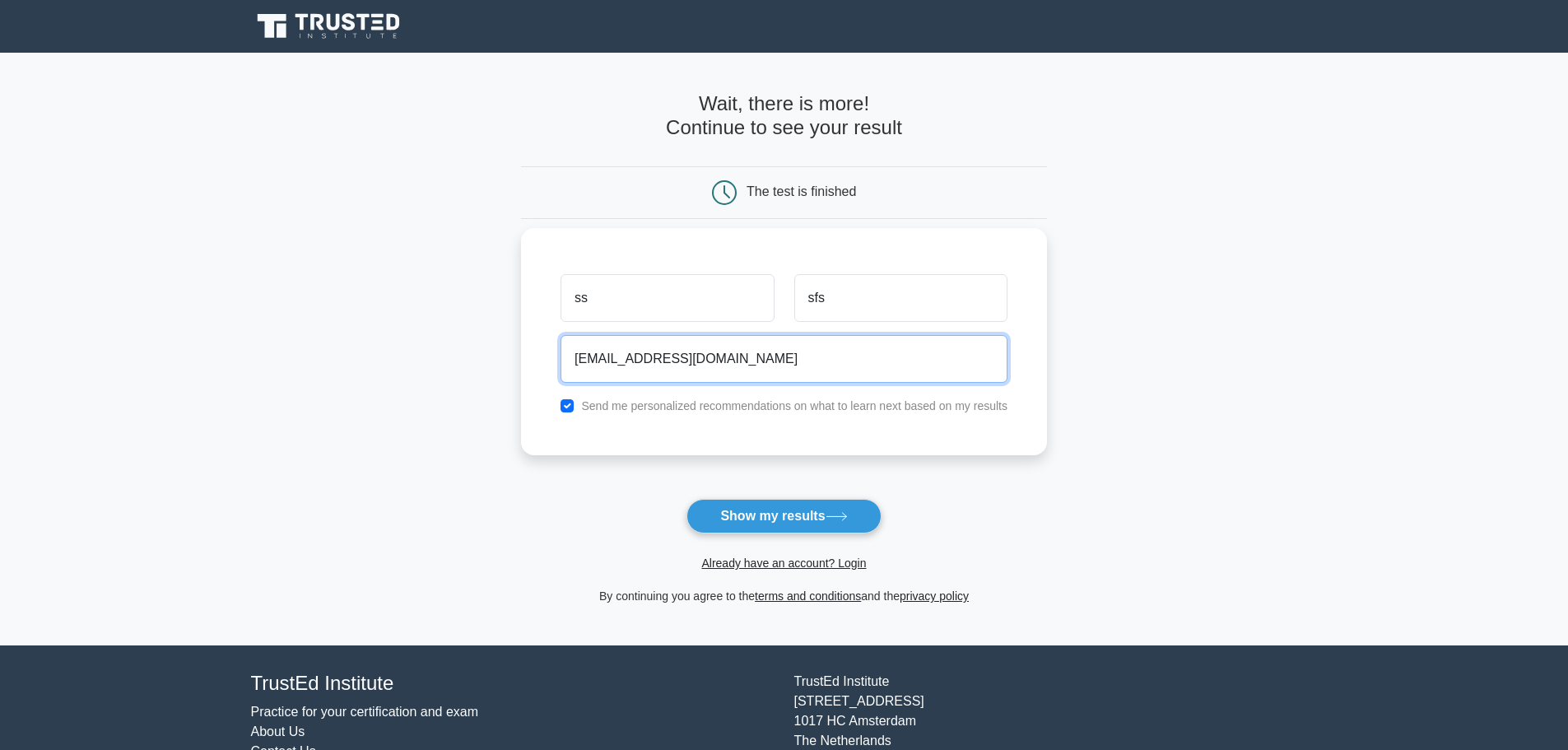
type input "g.theo@oracle.com"
click at [572, 409] on input "checkbox" at bounding box center [567, 405] width 13 height 13
checkbox input "false"
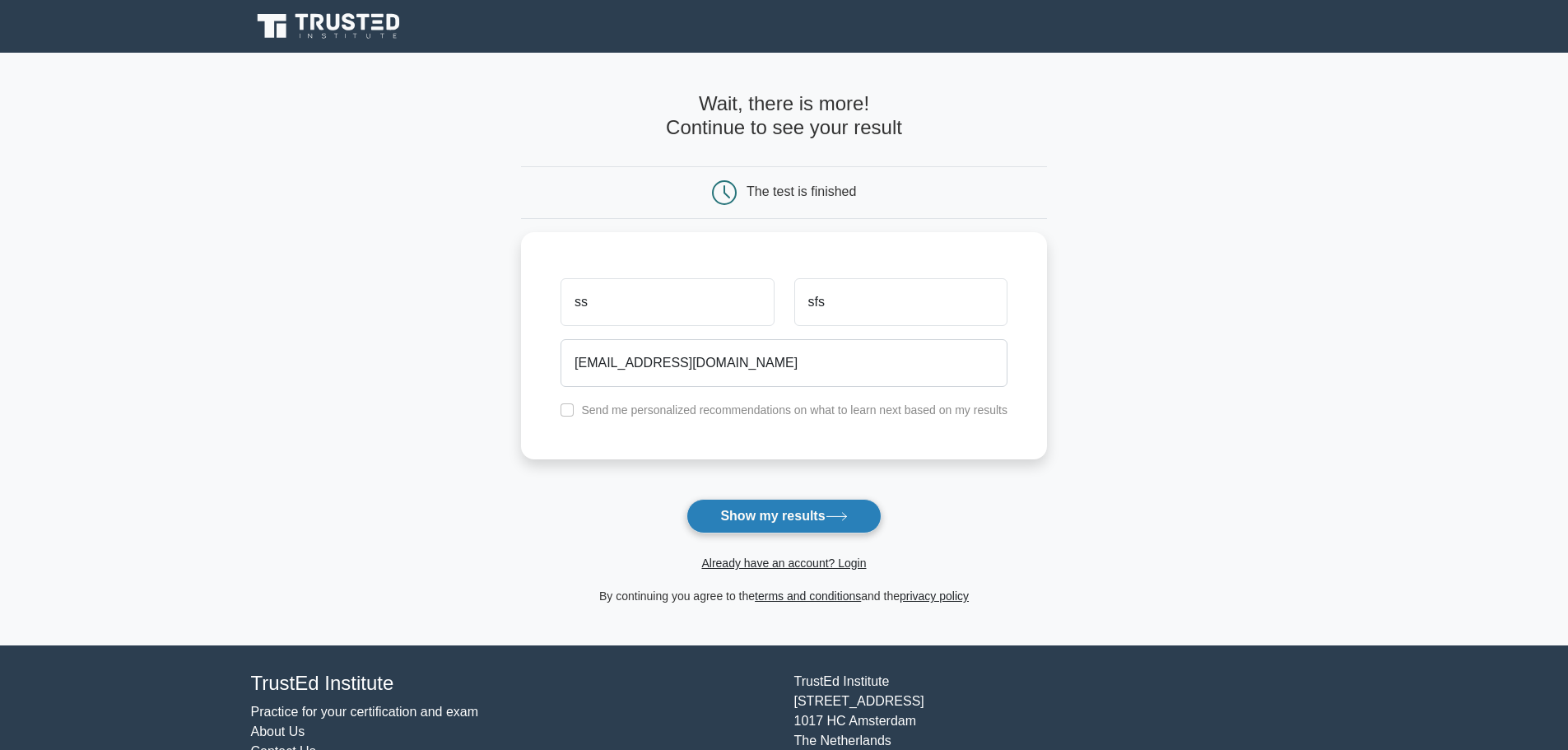
click at [756, 517] on button "Show my results" at bounding box center [784, 516] width 194 height 35
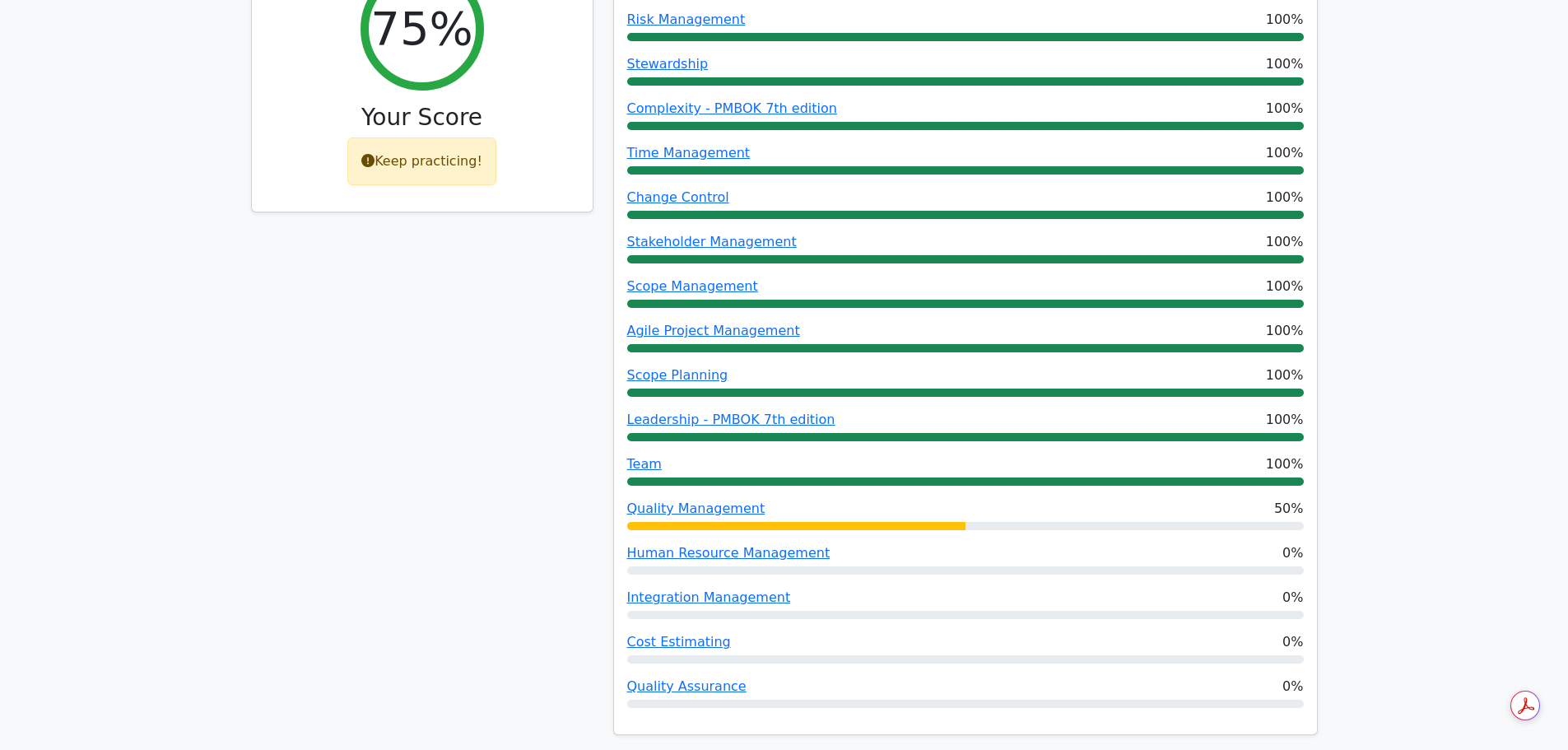
scroll to position [739, 0]
click at [682, 633] on link "Cost Estimating" at bounding box center [679, 641] width 104 height 16
